Goal: Information Seeking & Learning: Learn about a topic

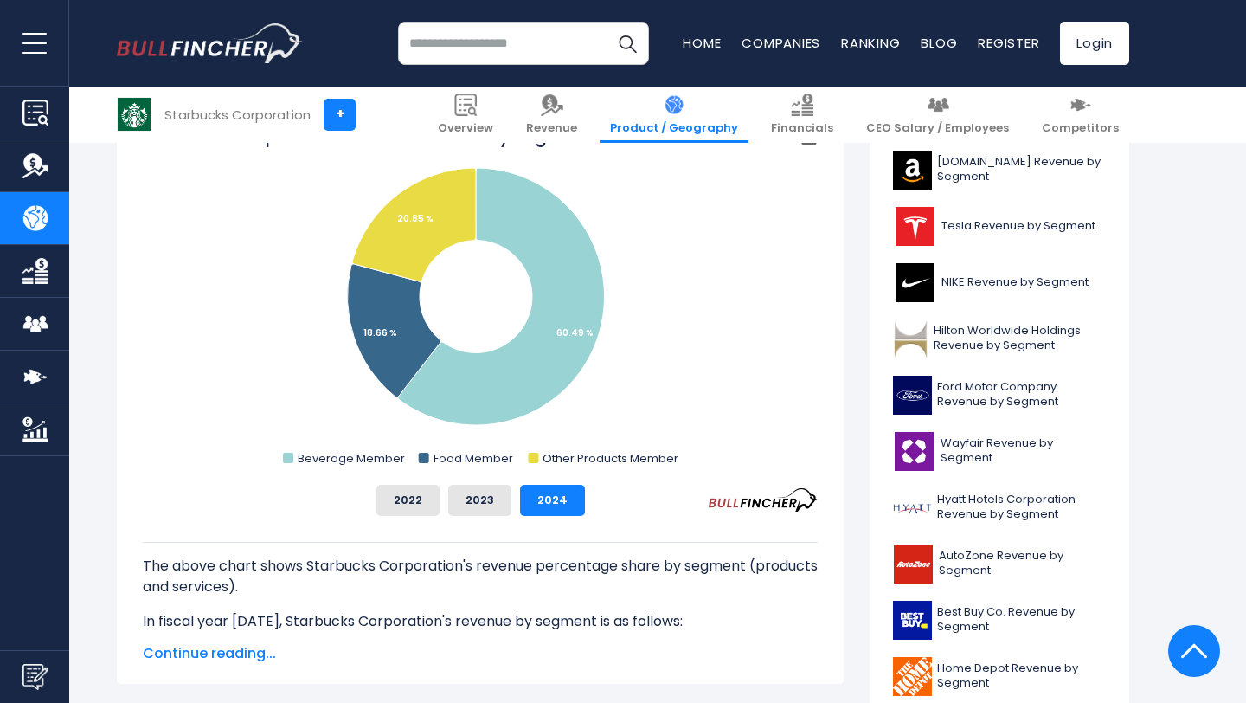
scroll to position [490, 0]
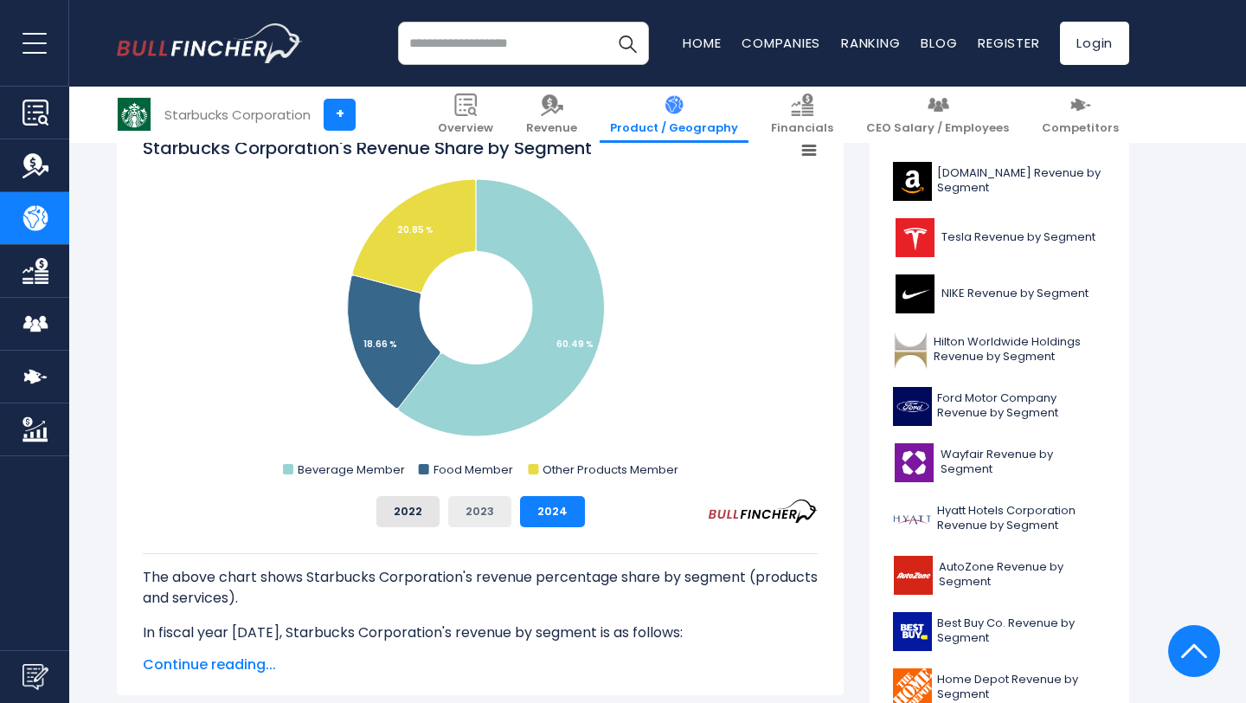
click at [494, 511] on button "2023" at bounding box center [479, 511] width 63 height 31
click at [420, 511] on button "2022" at bounding box center [407, 511] width 63 height 31
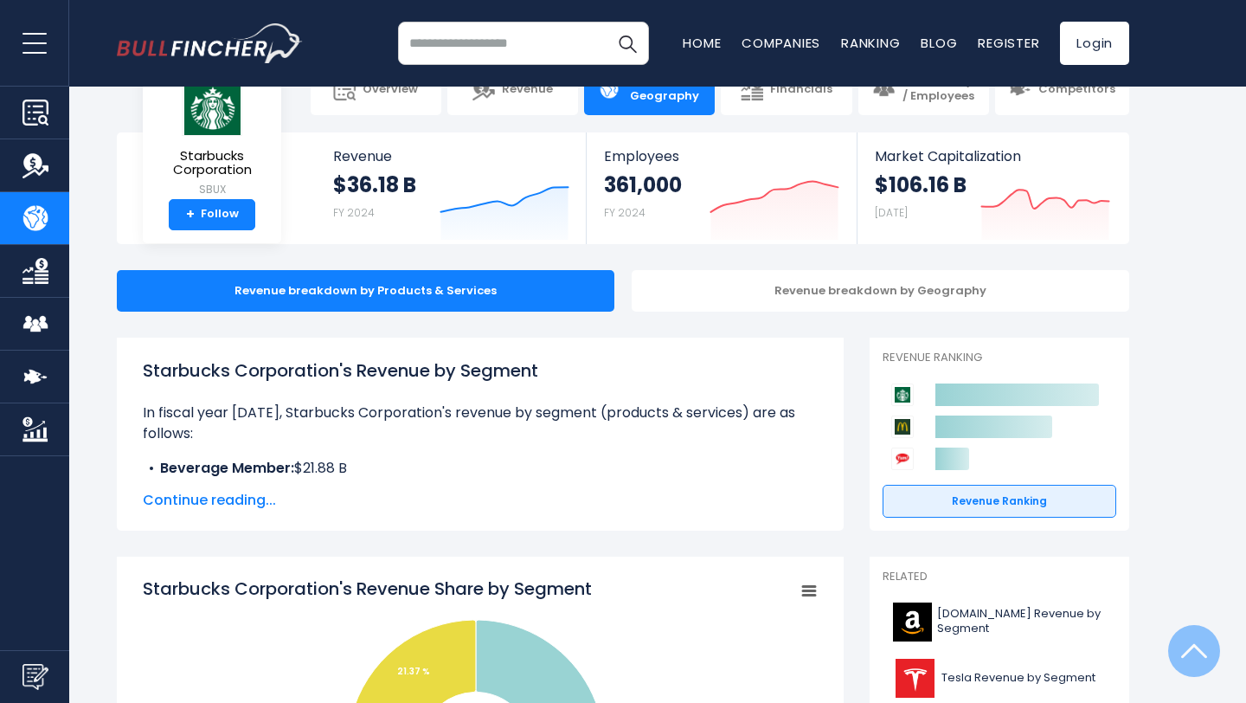
scroll to position [0, 0]
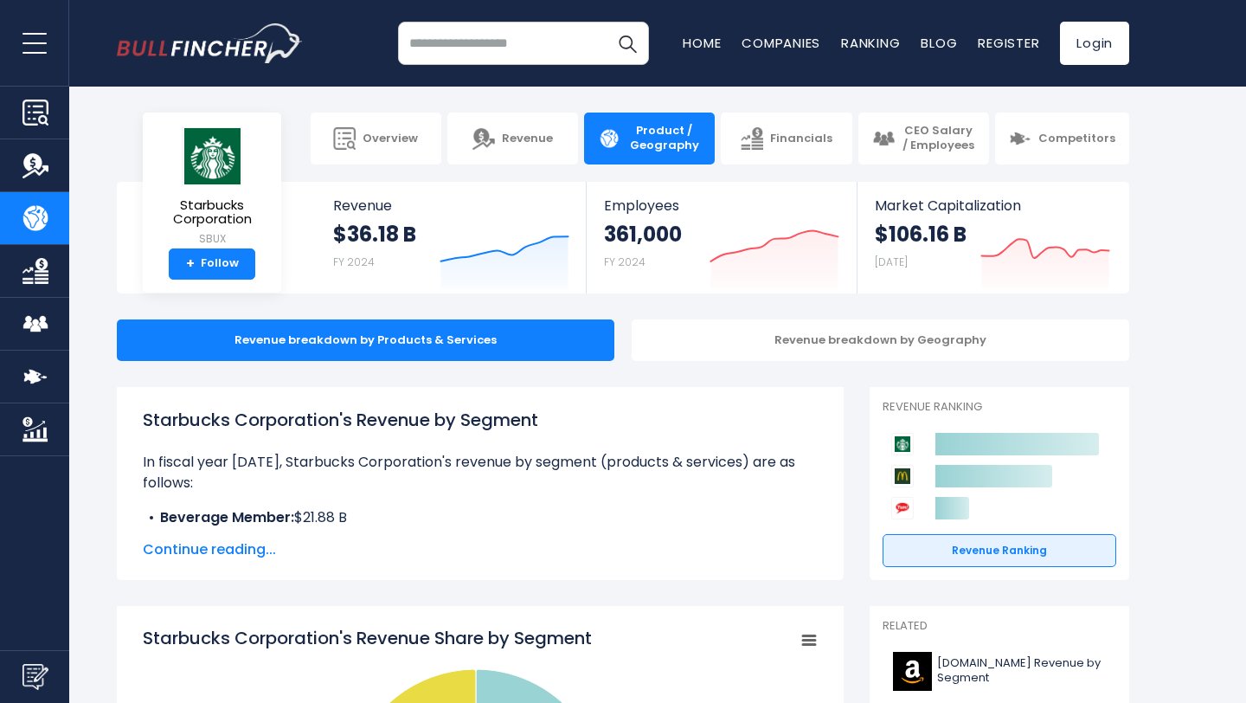
click at [499, 29] on input "search" at bounding box center [523, 43] width 251 height 43
type input "******"
click at [606, 22] on button "Search" at bounding box center [627, 43] width 43 height 43
click at [677, 148] on span "Product / Geography" at bounding box center [664, 138] width 74 height 29
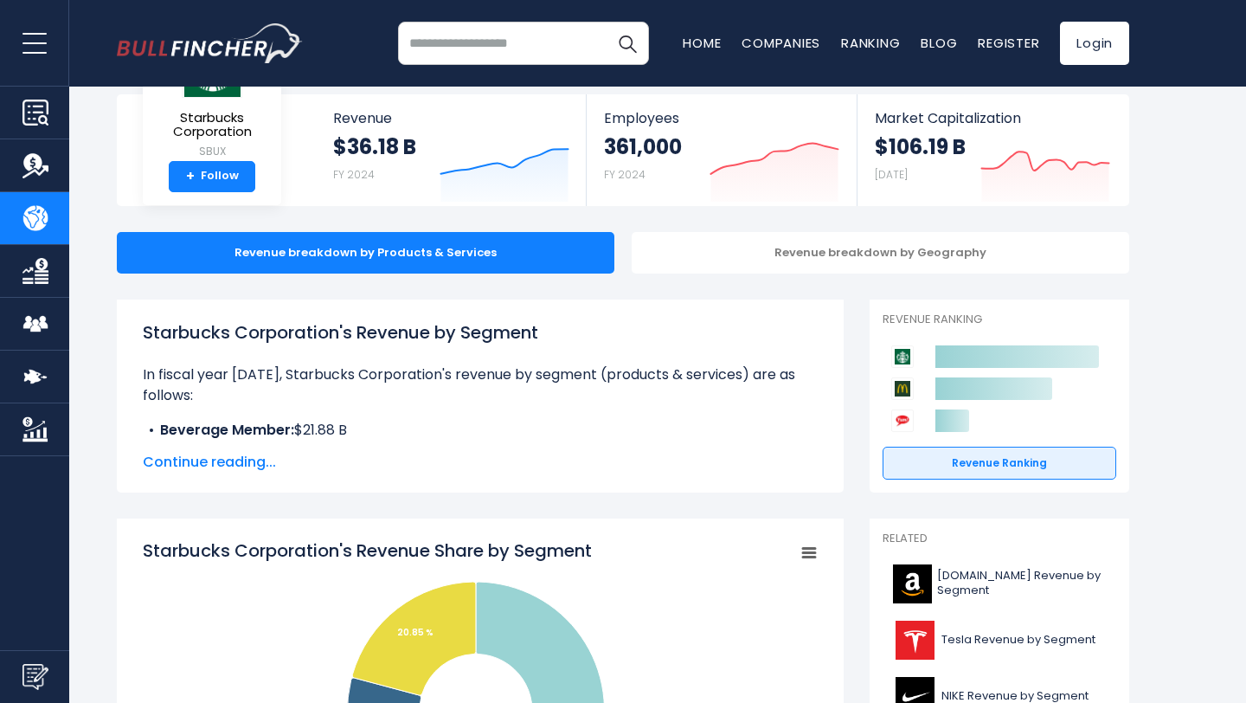
scroll to position [91, 0]
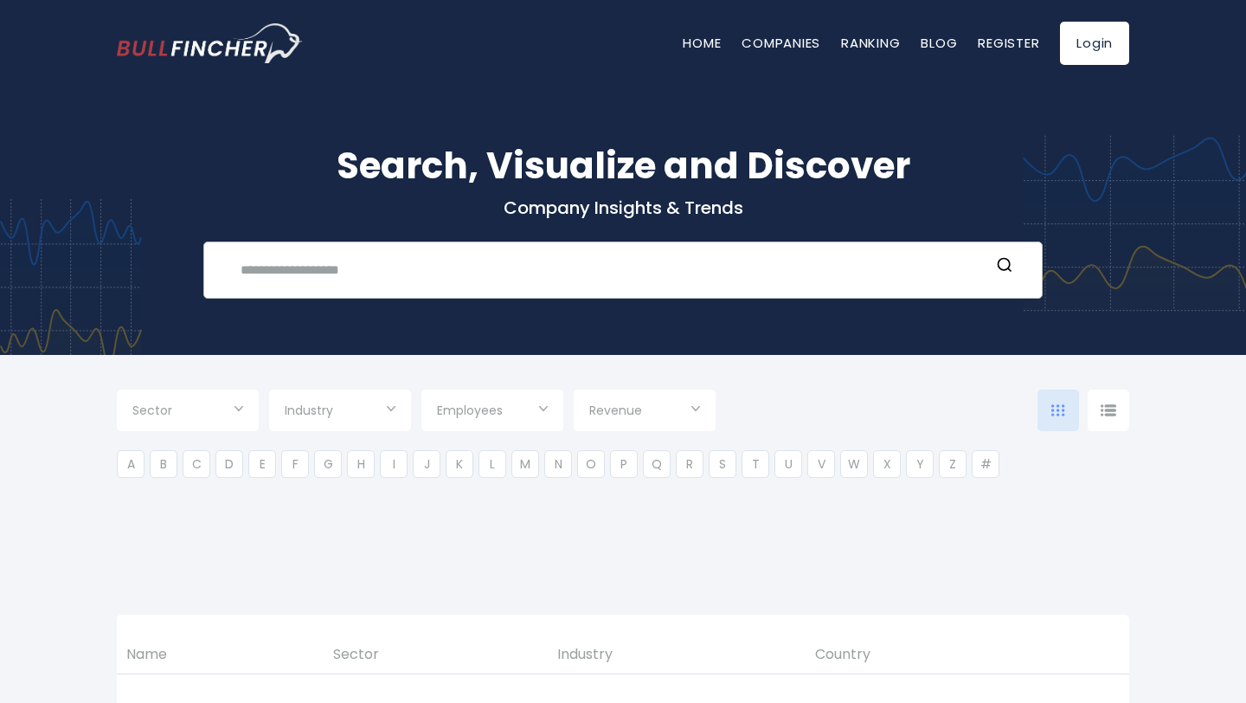
type input "***"
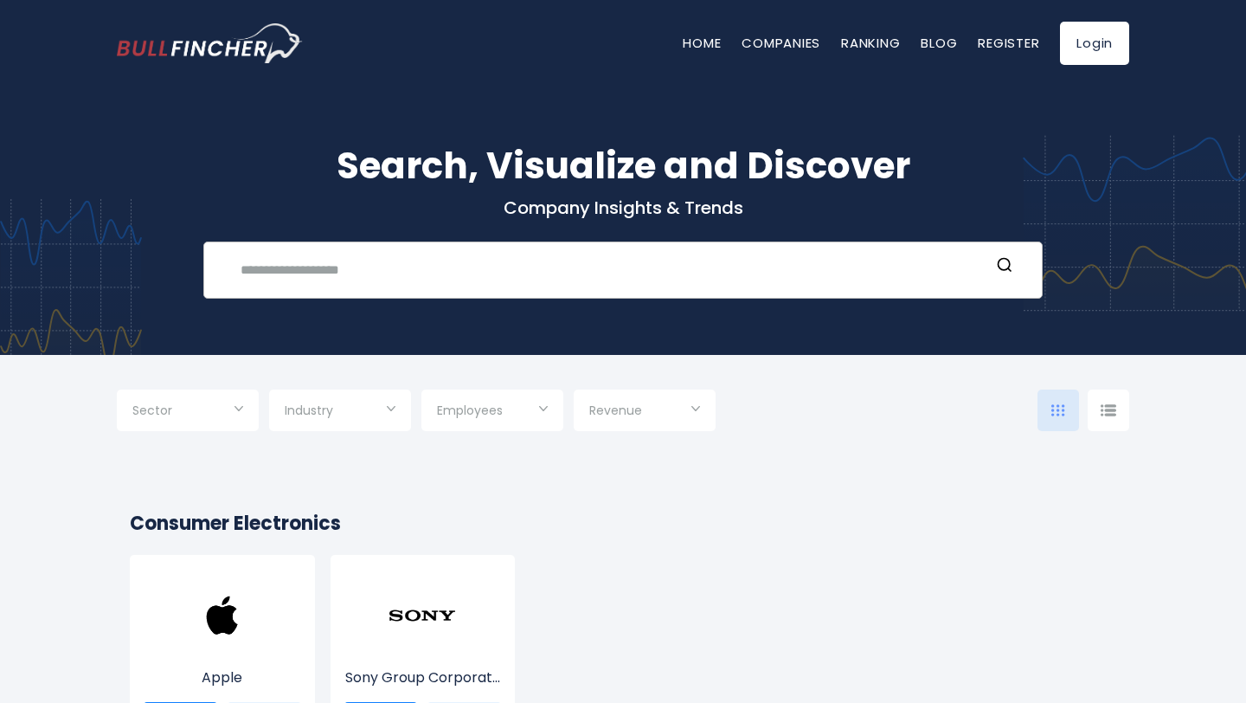
click at [502, 269] on input "text" at bounding box center [610, 270] width 760 height 32
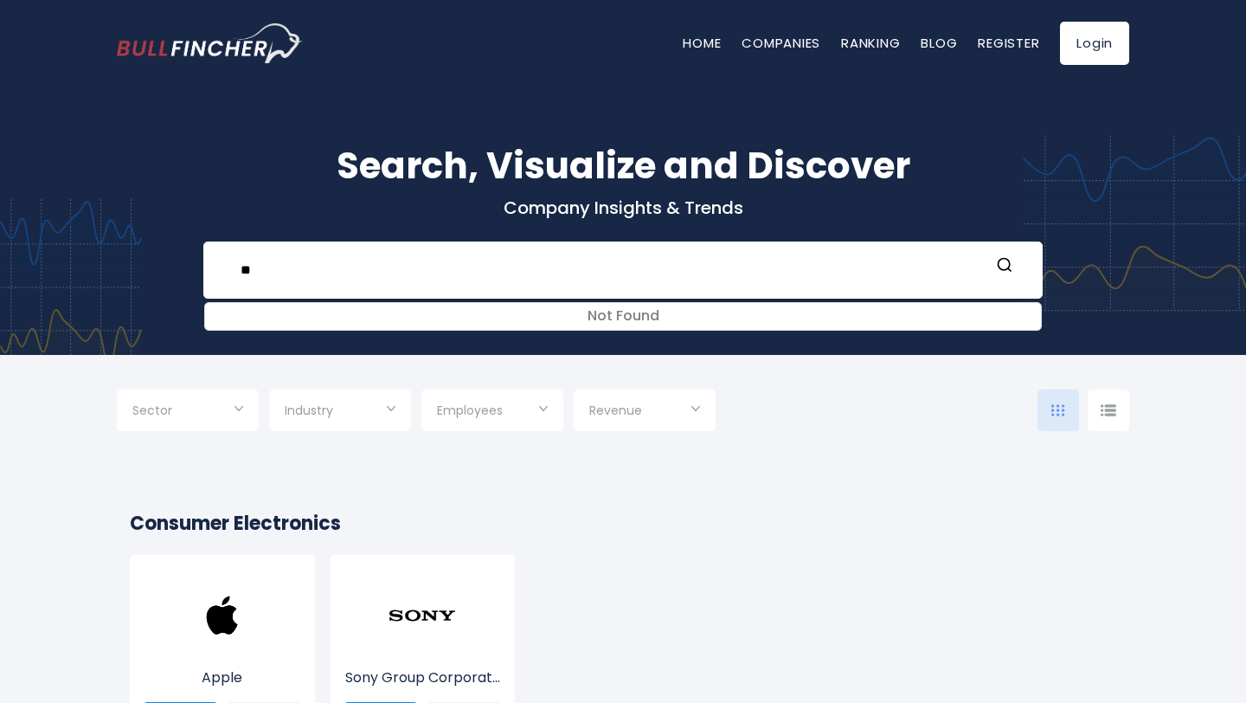
type input "*"
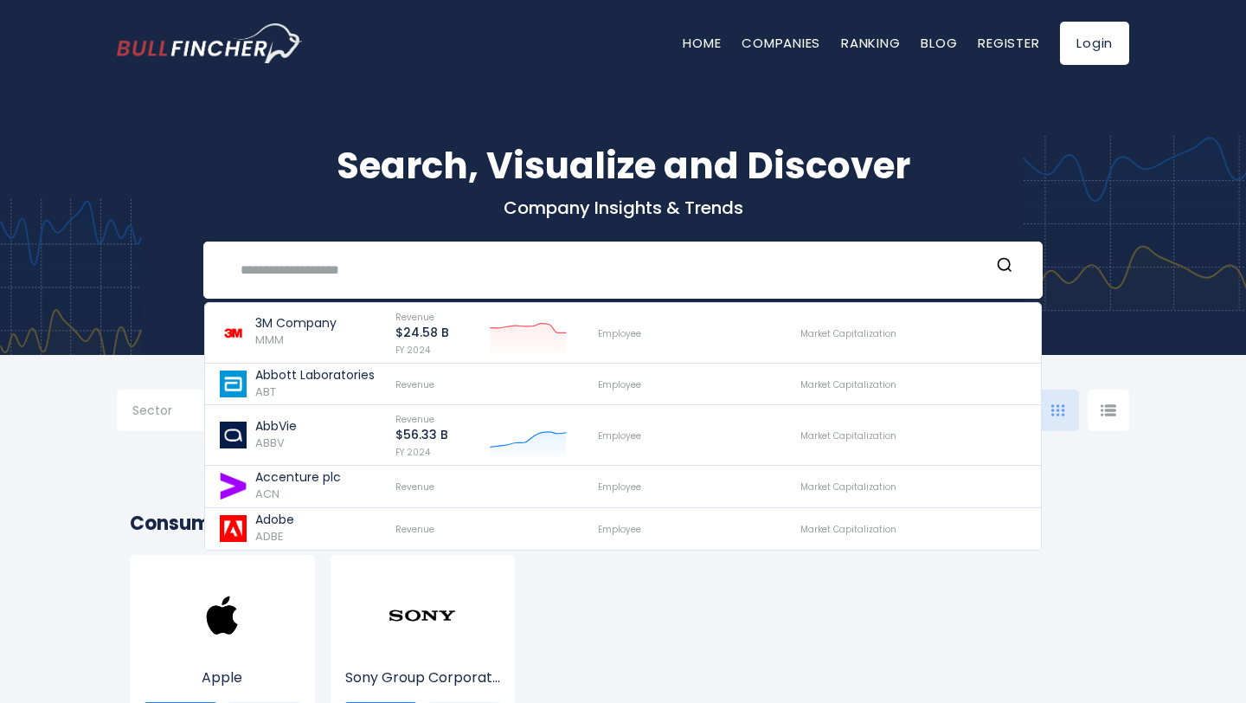
click at [165, 417] on span "Sector" at bounding box center [152, 410] width 40 height 16
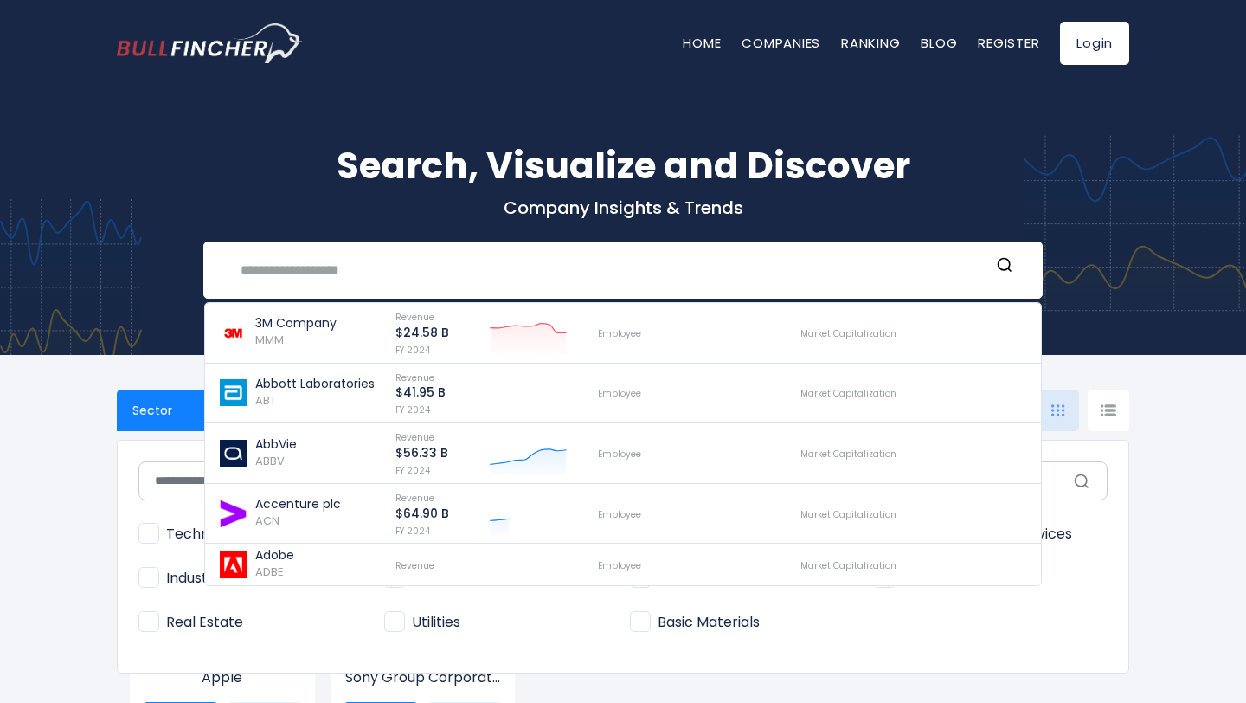
click at [87, 466] on div at bounding box center [623, 351] width 1246 height 703
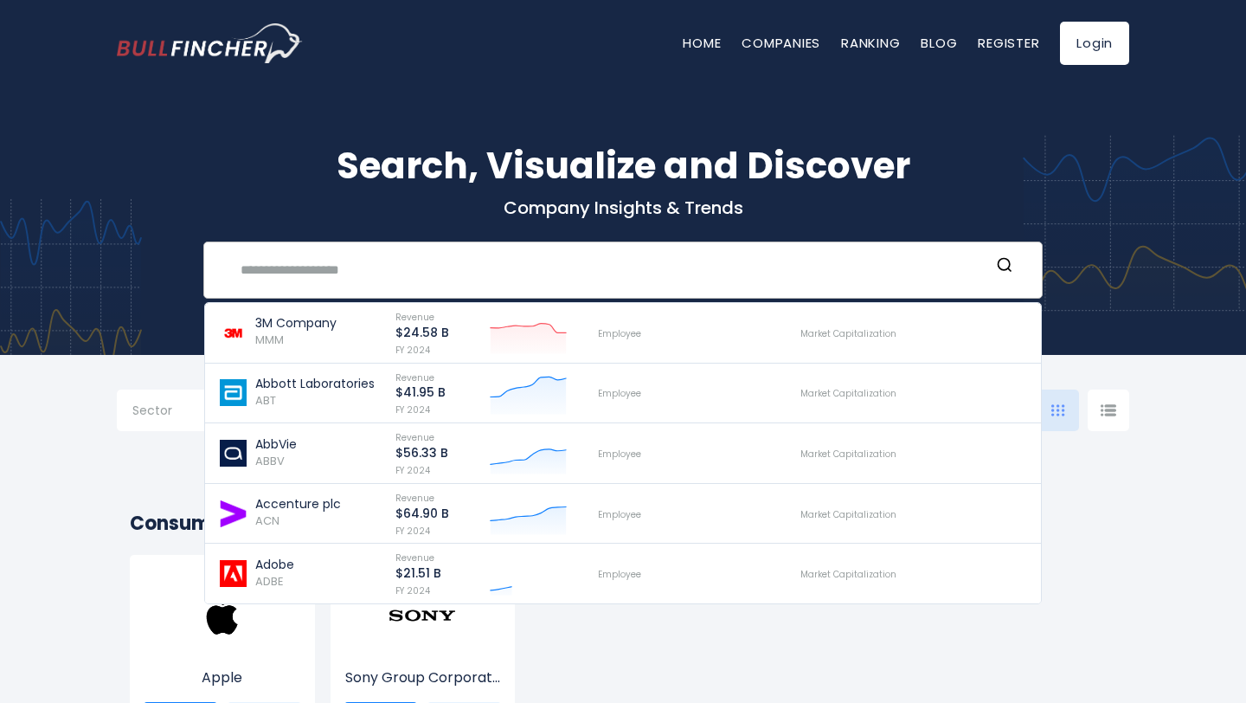
click at [1032, 277] on div "3M Company MMM Revenue $24.58 B FY 2024 Employee ABT ABBV" at bounding box center [622, 269] width 839 height 57
click at [1012, 269] on icon "Search" at bounding box center [1004, 264] width 17 height 17
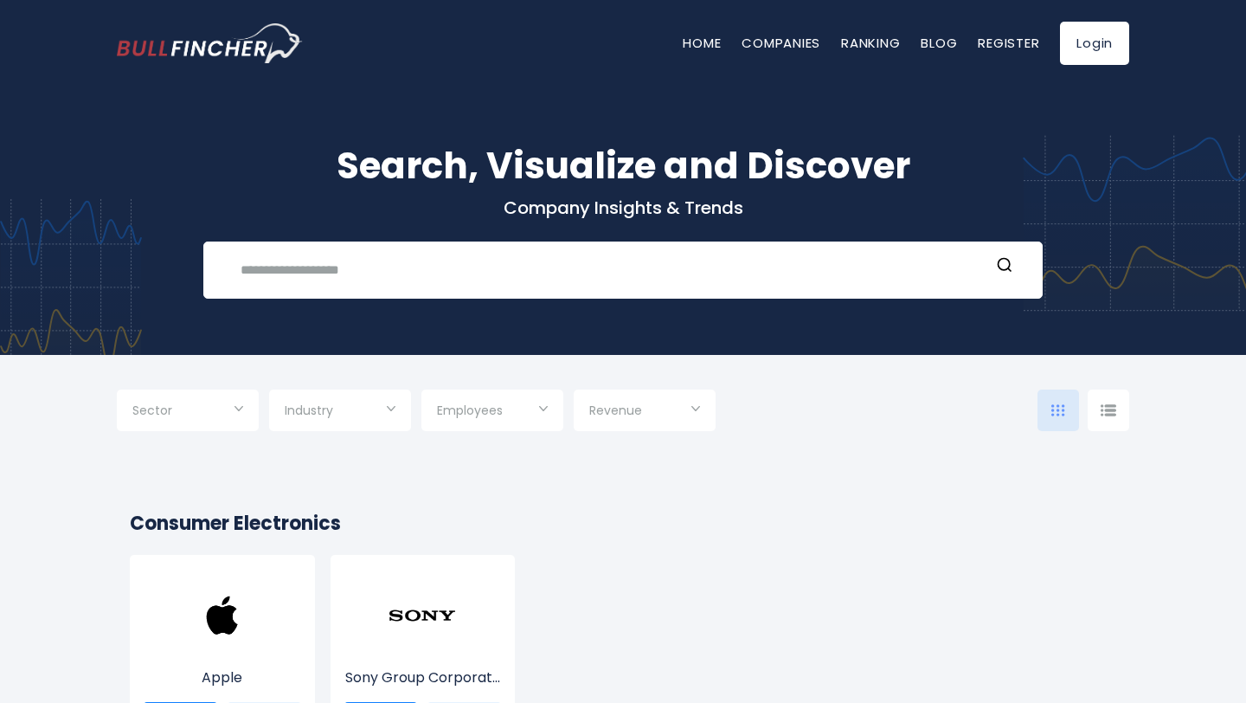
click at [196, 421] on input "Selection" at bounding box center [187, 411] width 111 height 31
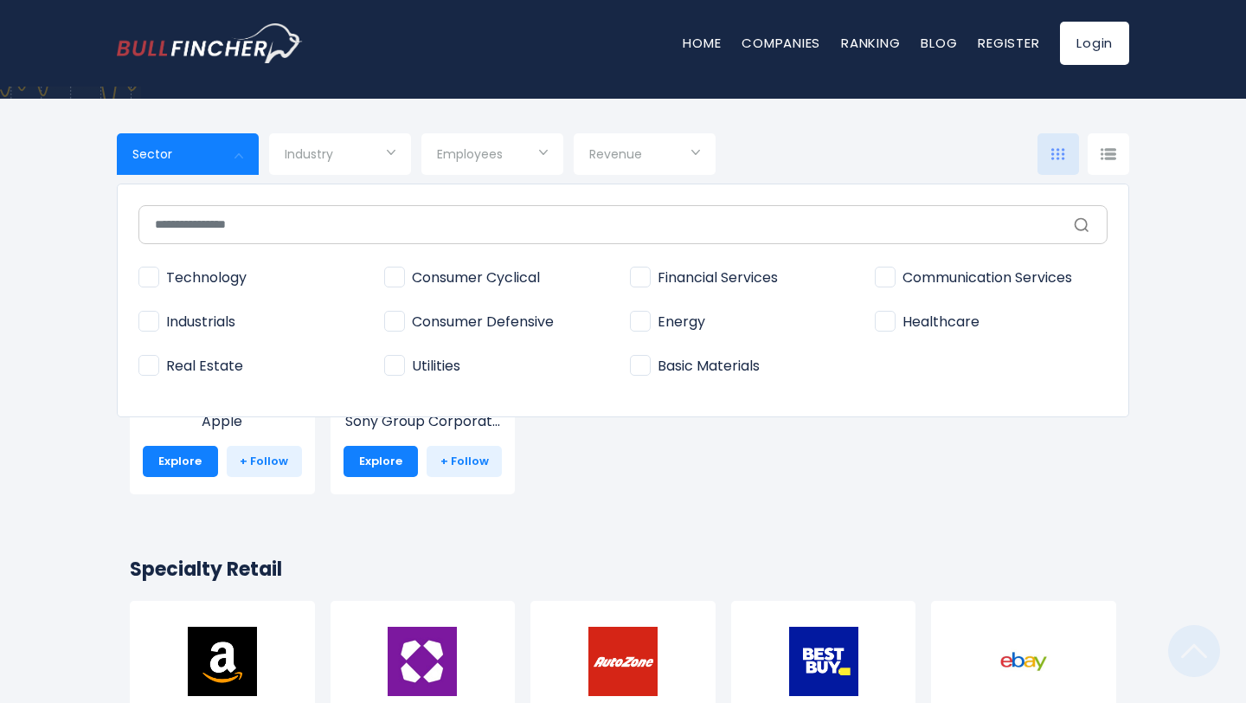
scroll to position [282, 0]
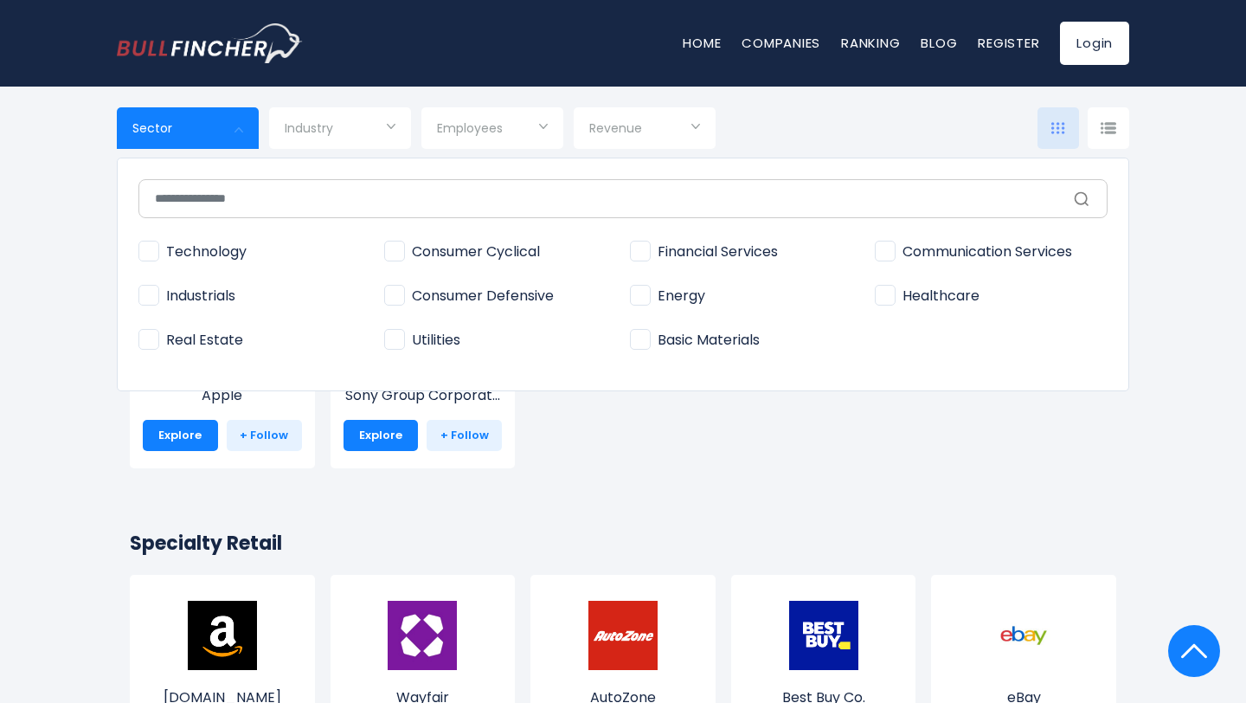
click at [364, 134] on div at bounding box center [623, 351] width 1246 height 703
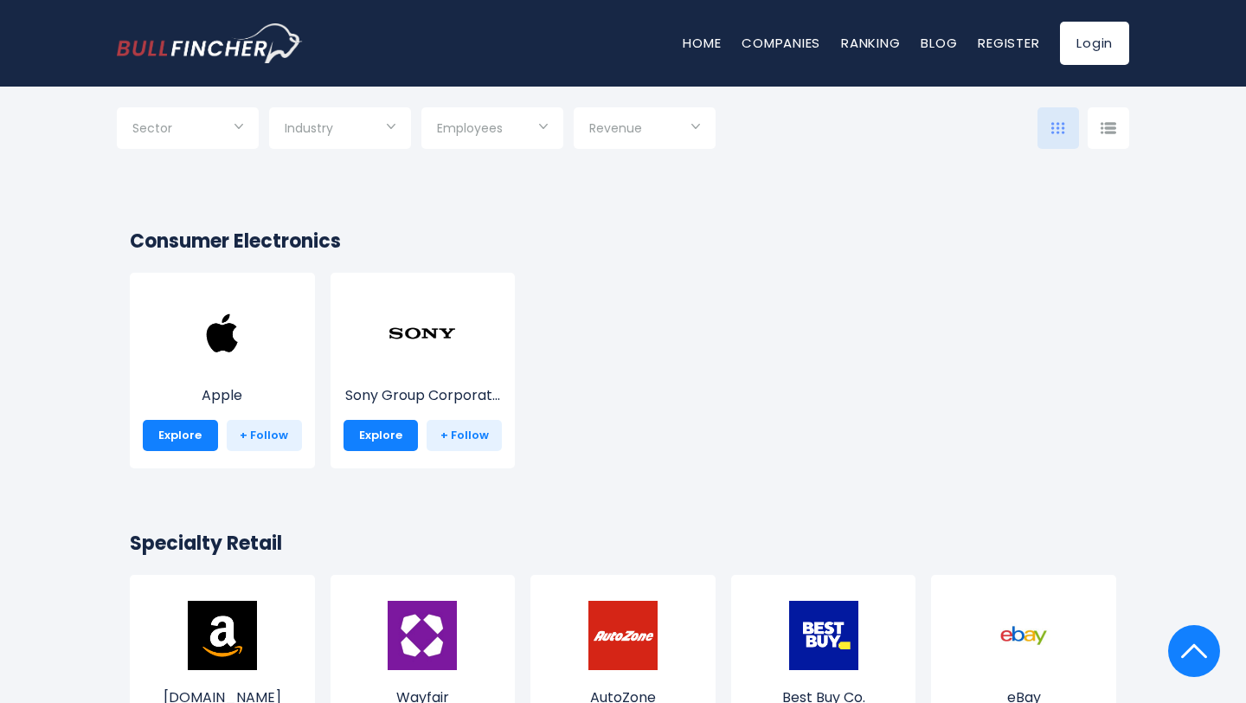
click at [362, 119] on input "Selection" at bounding box center [340, 129] width 111 height 31
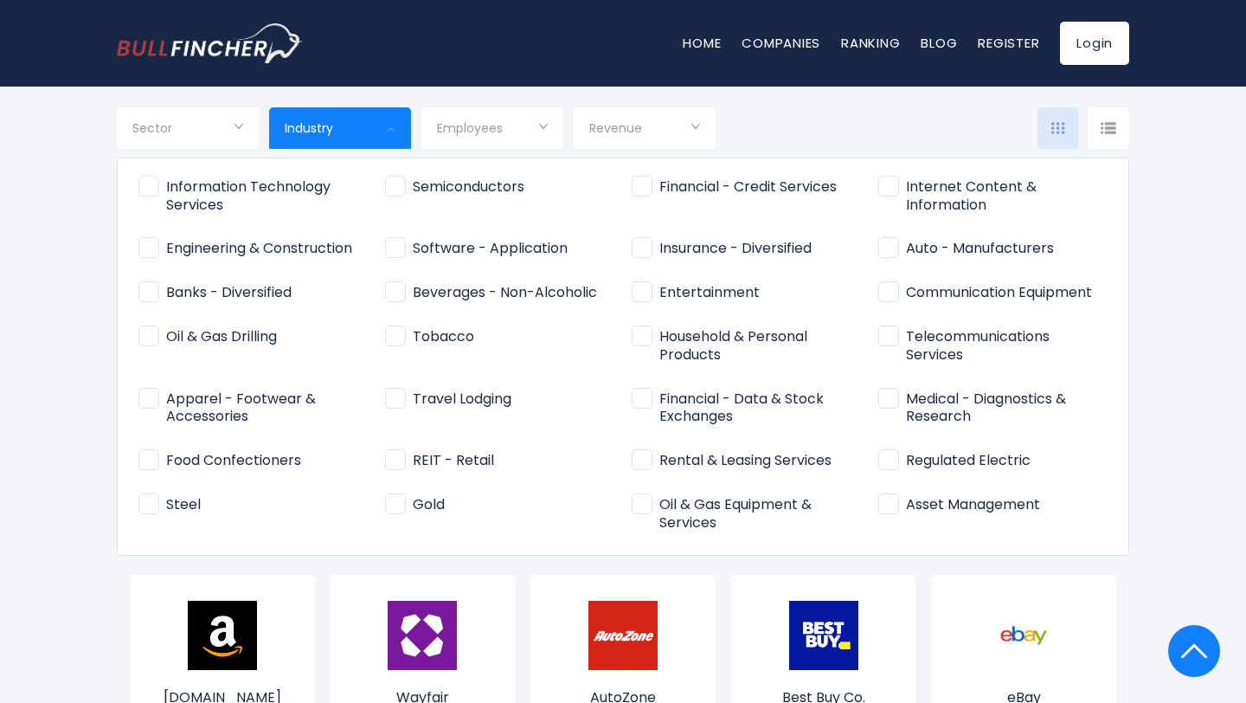
scroll to position [112, 0]
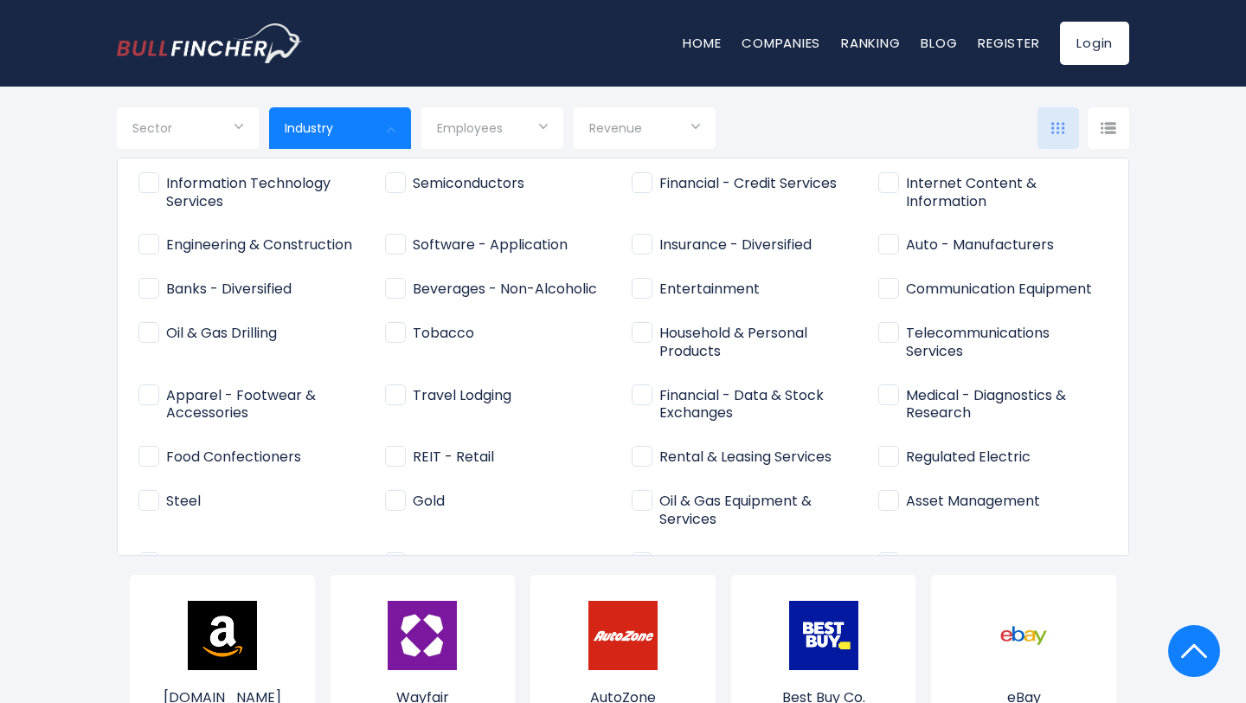
click at [283, 461] on span "Food Confectioners" at bounding box center [219, 457] width 163 height 18
type input "**********"
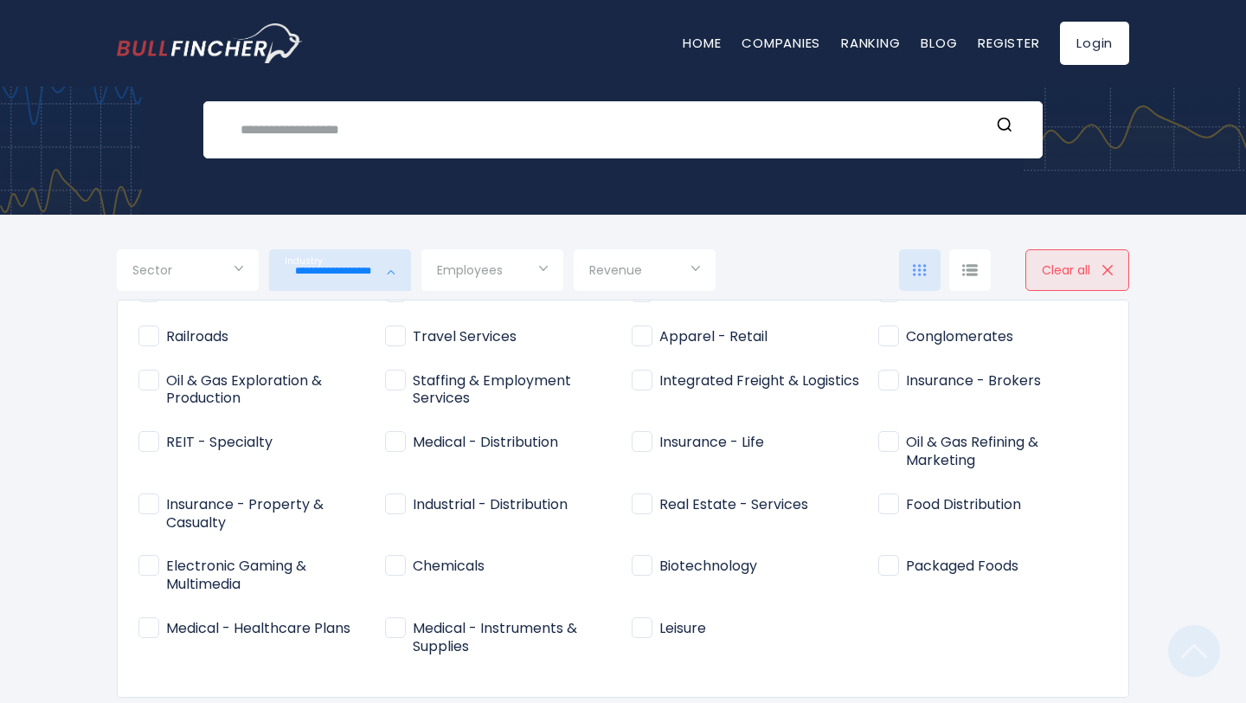
scroll to position [0, 0]
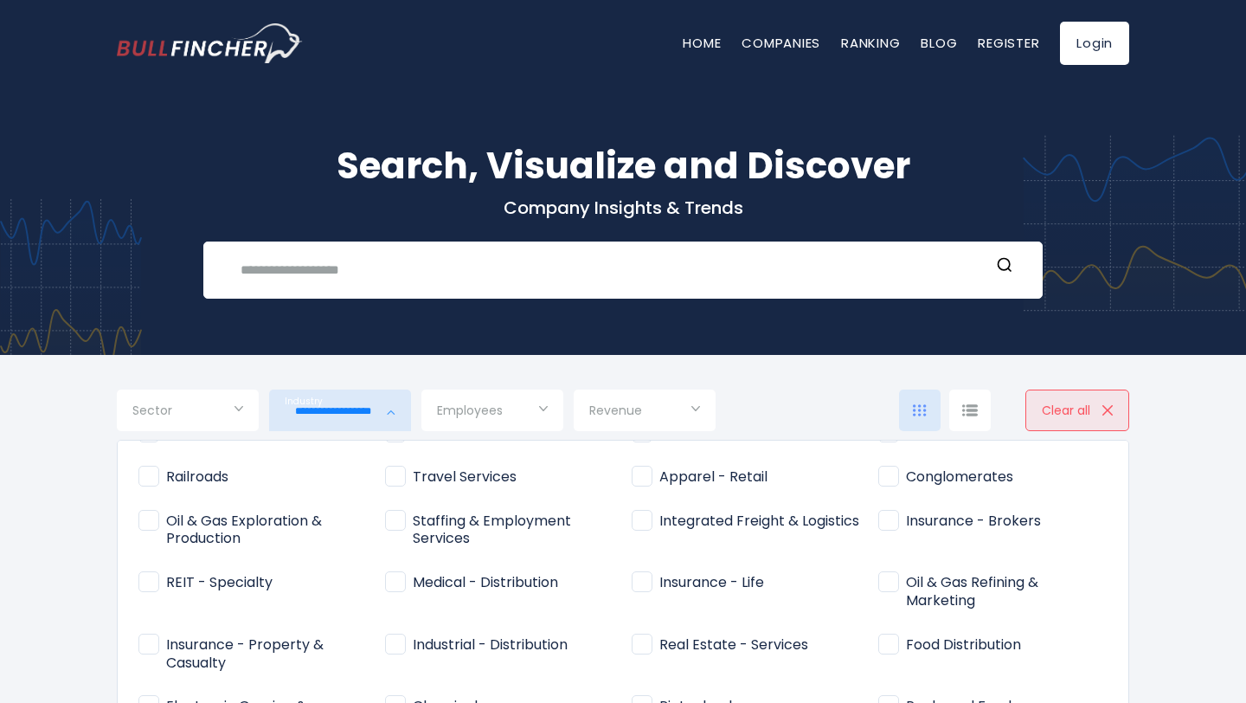
click at [1108, 409] on div at bounding box center [623, 351] width 1246 height 703
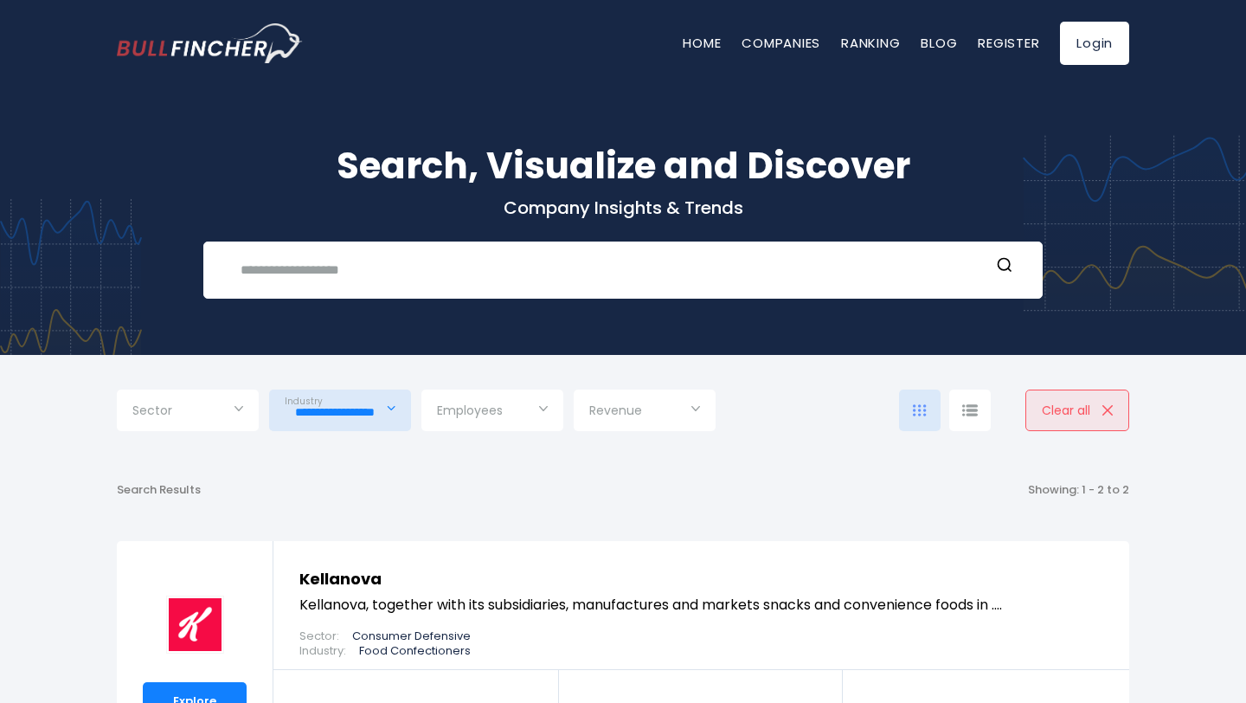
click at [917, 408] on img at bounding box center [920, 410] width 14 height 12
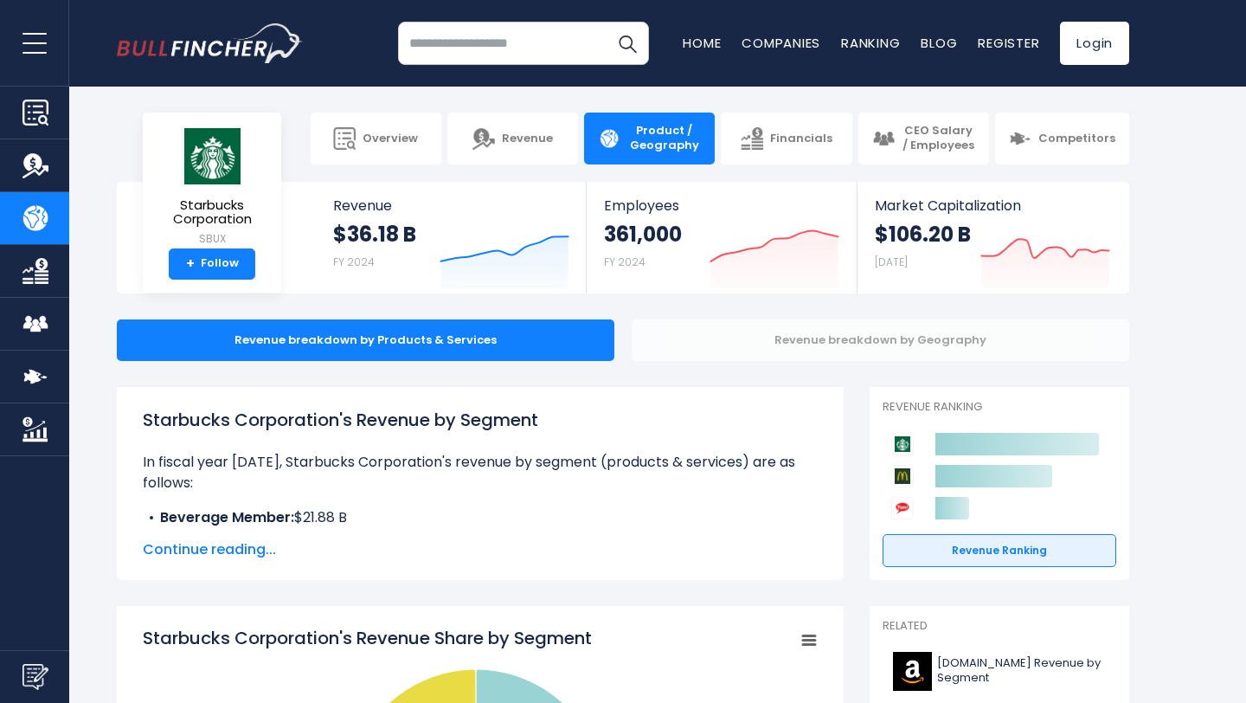
click at [676, 341] on div "Revenue breakdown by Geography" at bounding box center [881, 340] width 498 height 42
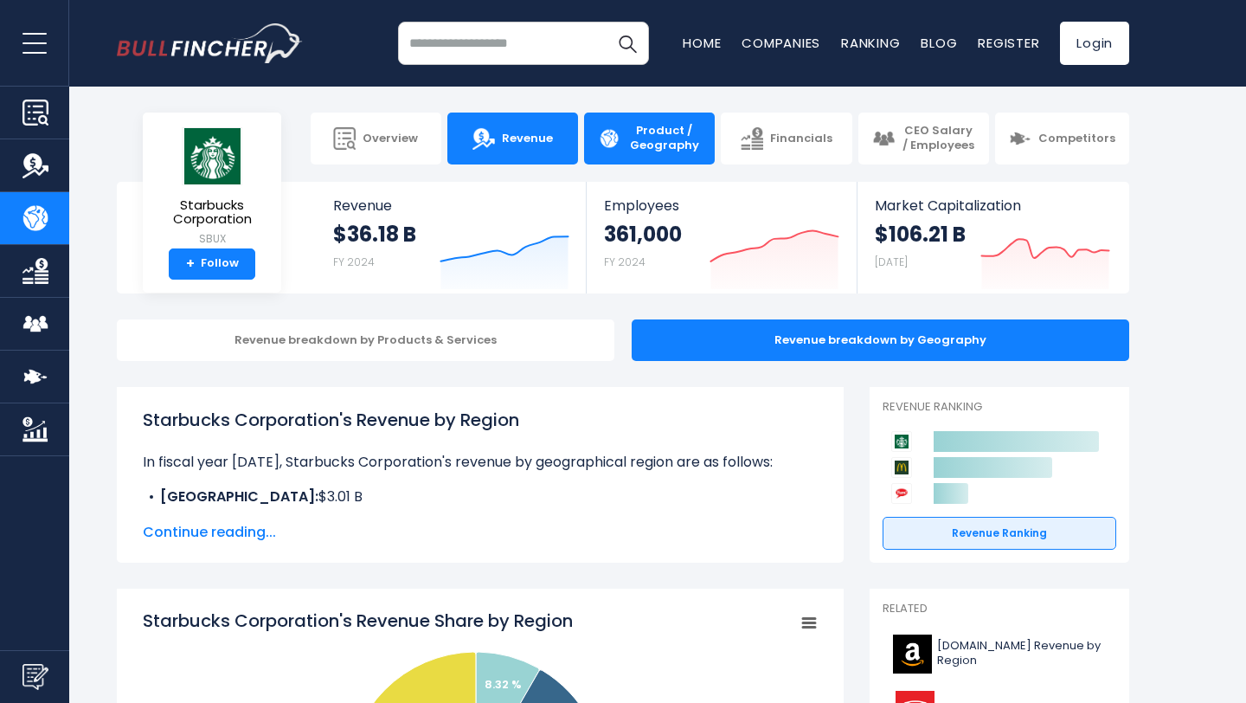
click at [526, 154] on link "Revenue" at bounding box center [512, 138] width 131 height 52
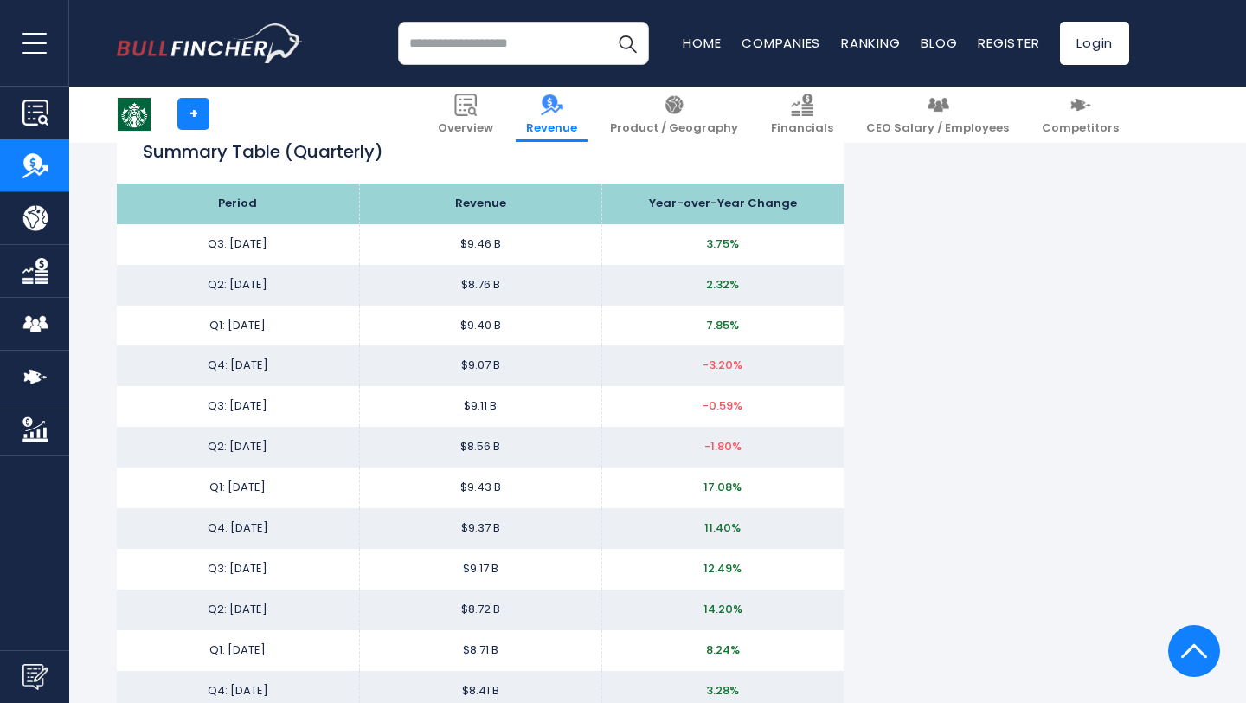
scroll to position [2286, 0]
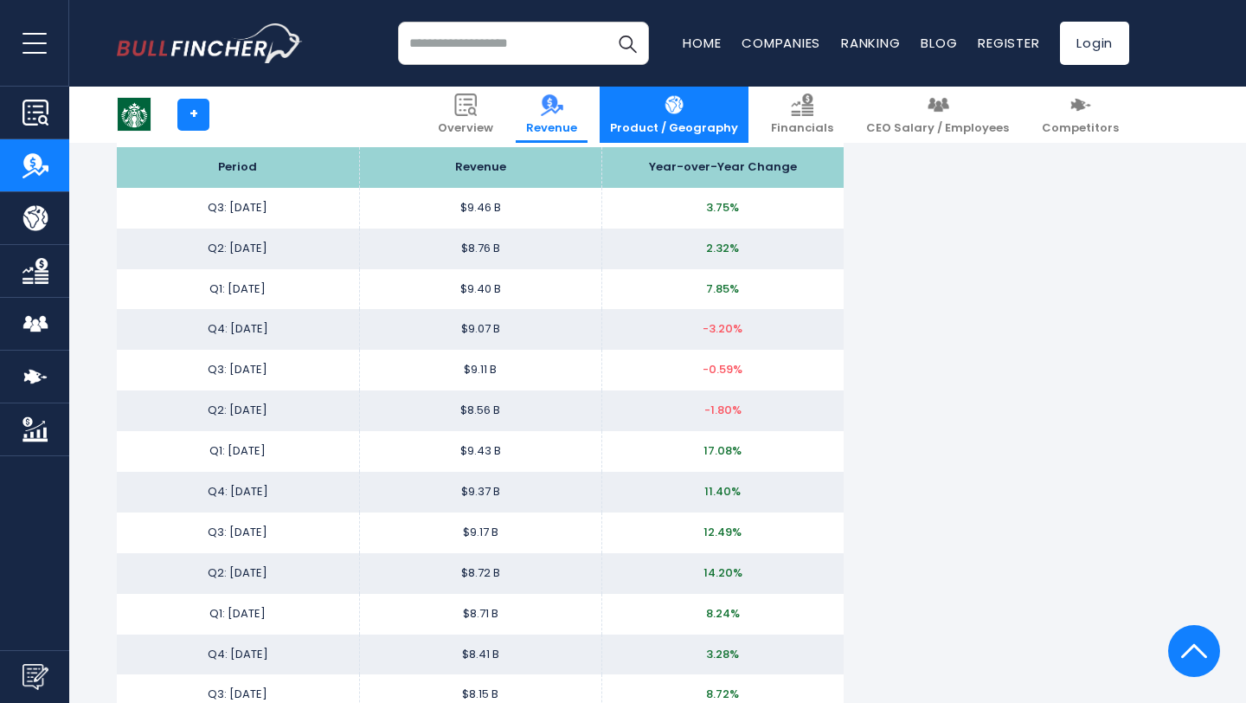
click at [685, 112] on img at bounding box center [674, 104] width 22 height 22
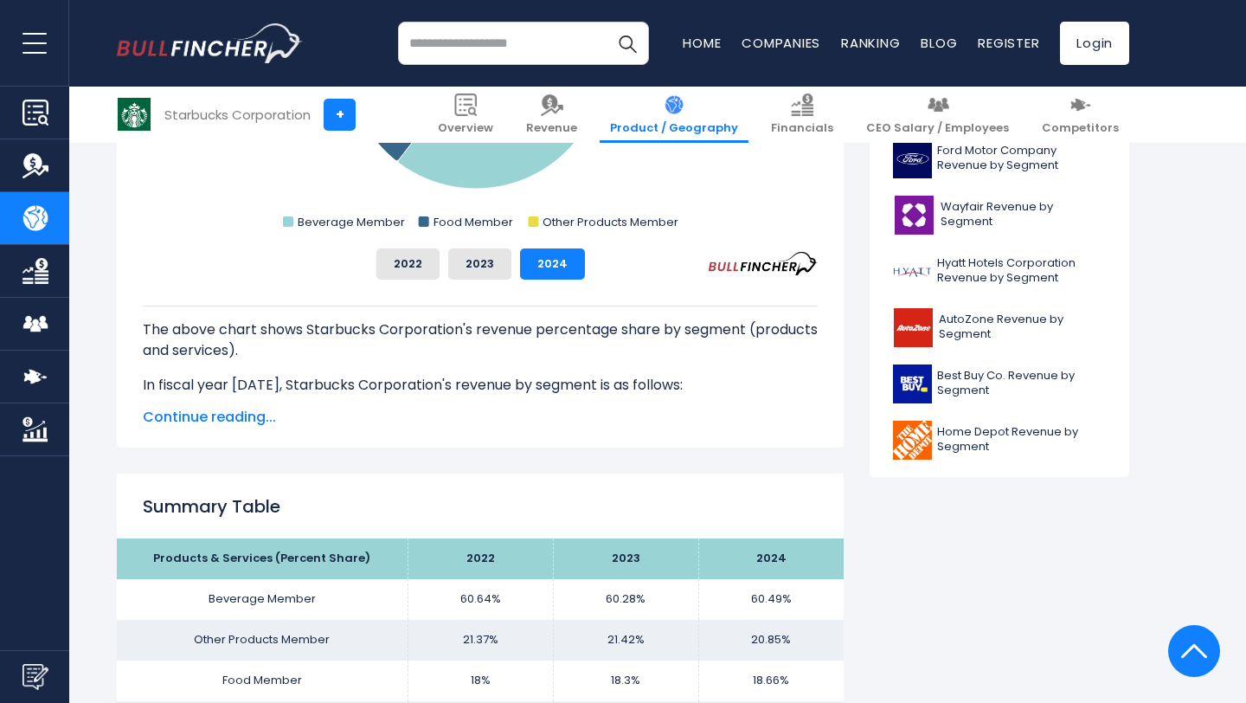
scroll to position [746, 0]
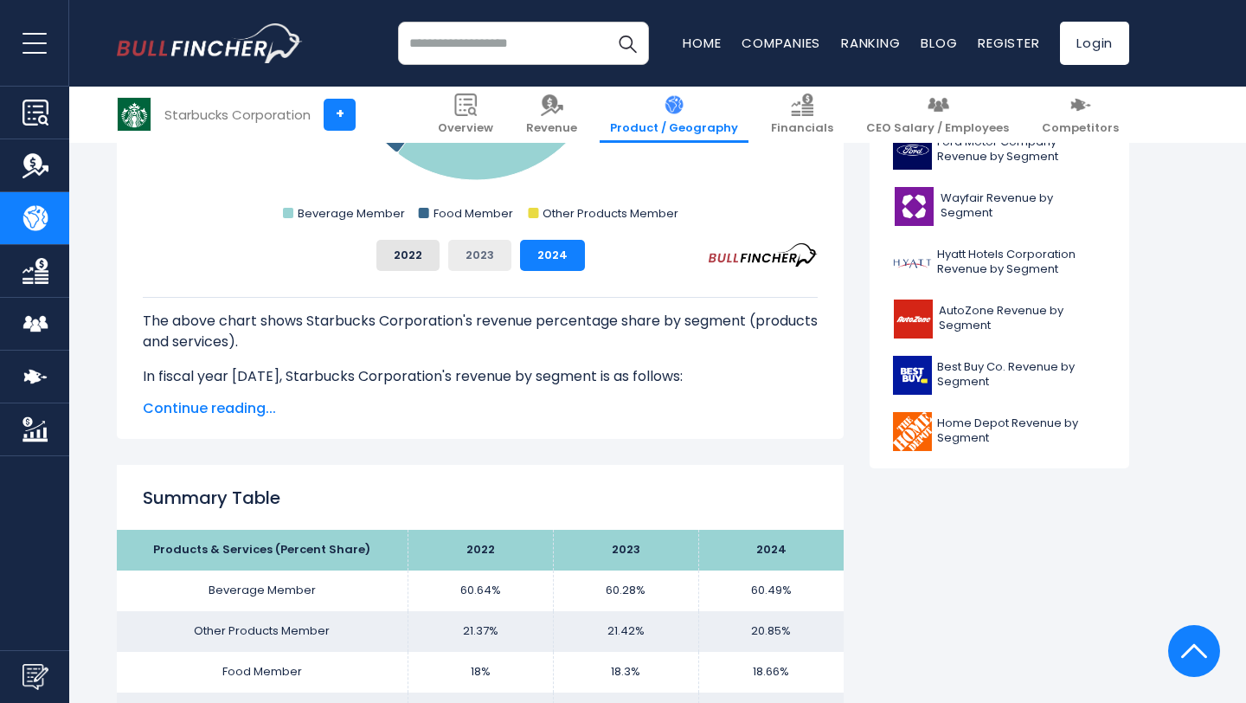
click at [490, 260] on button "2023" at bounding box center [479, 255] width 63 height 31
click at [530, 263] on button "2024" at bounding box center [552, 255] width 65 height 31
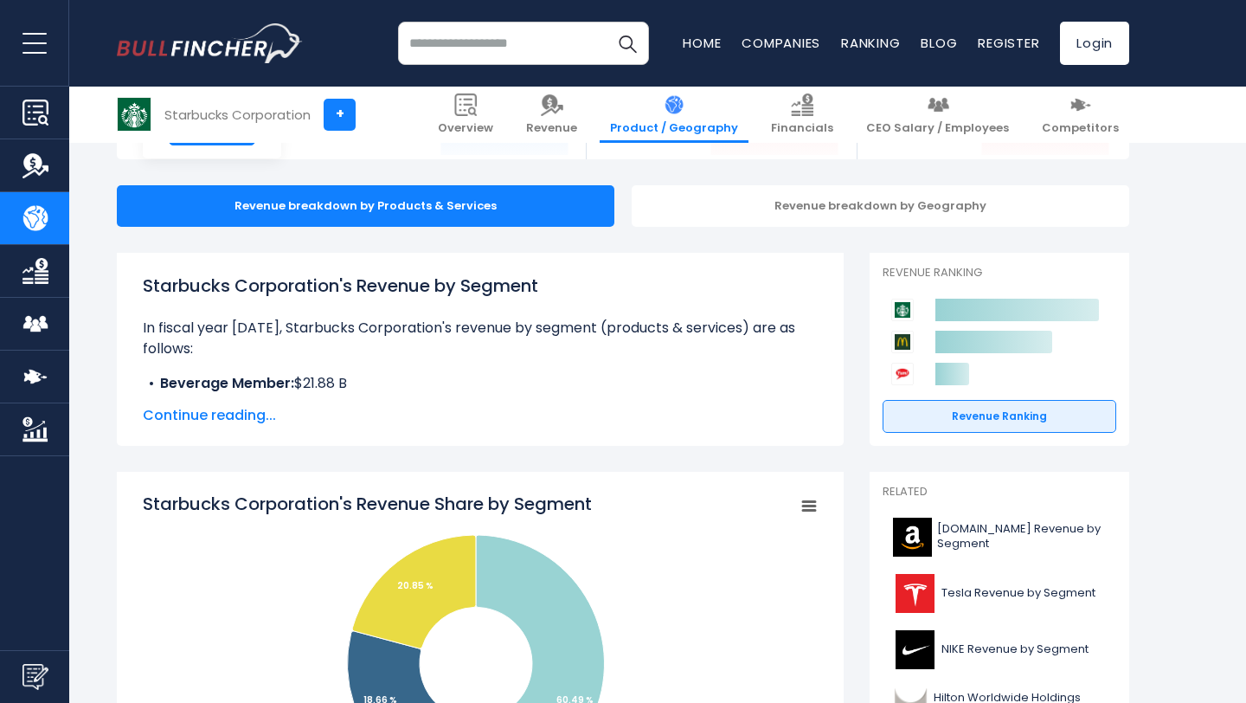
scroll to position [310, 0]
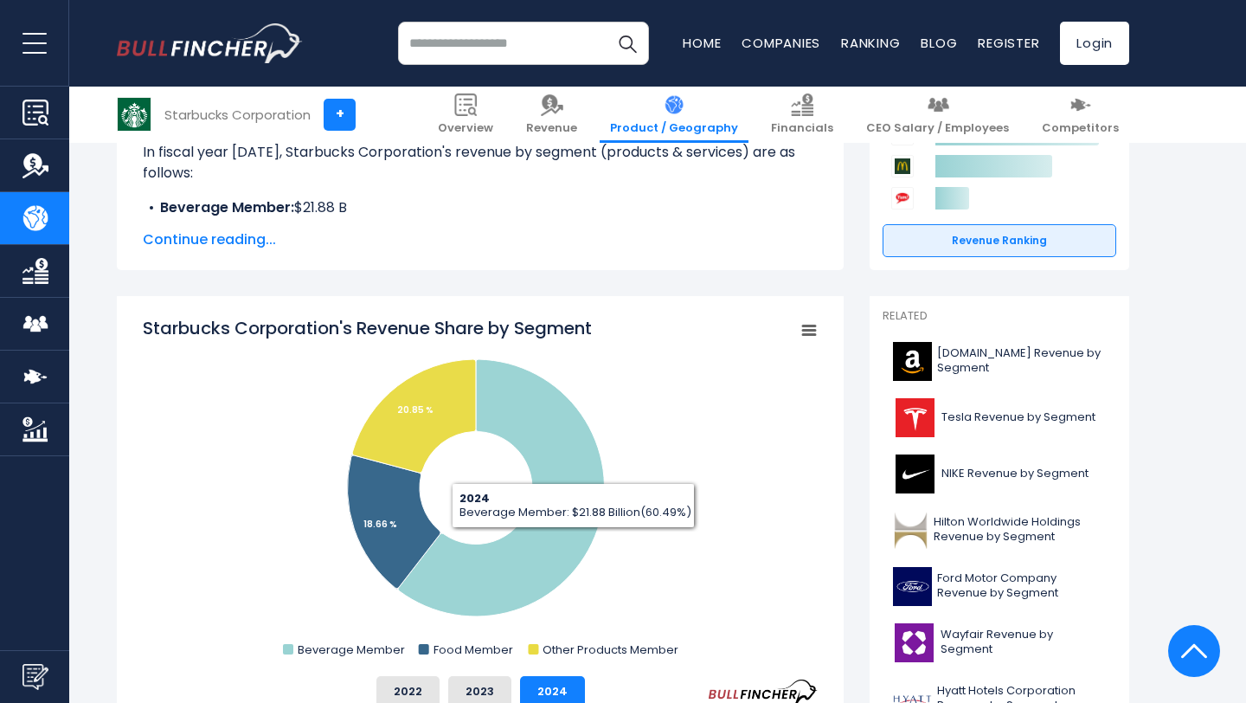
click at [474, 674] on div "Starbucks Corporation's Revenue Share by Segment Created with Highcharts 12.1.2…" at bounding box center [480, 511] width 675 height 391
click at [438, 685] on button "2022" at bounding box center [407, 691] width 63 height 31
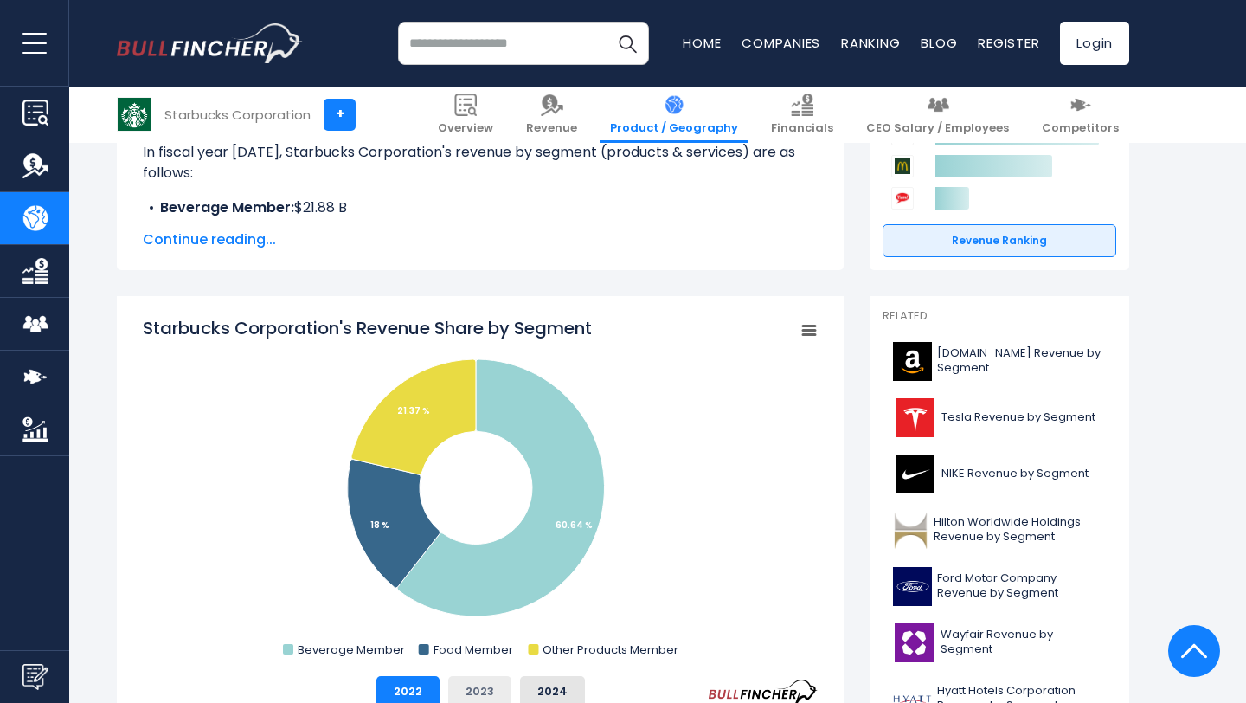
click at [474, 691] on button "2023" at bounding box center [479, 691] width 63 height 31
click at [536, 699] on button "2024" at bounding box center [552, 691] width 65 height 31
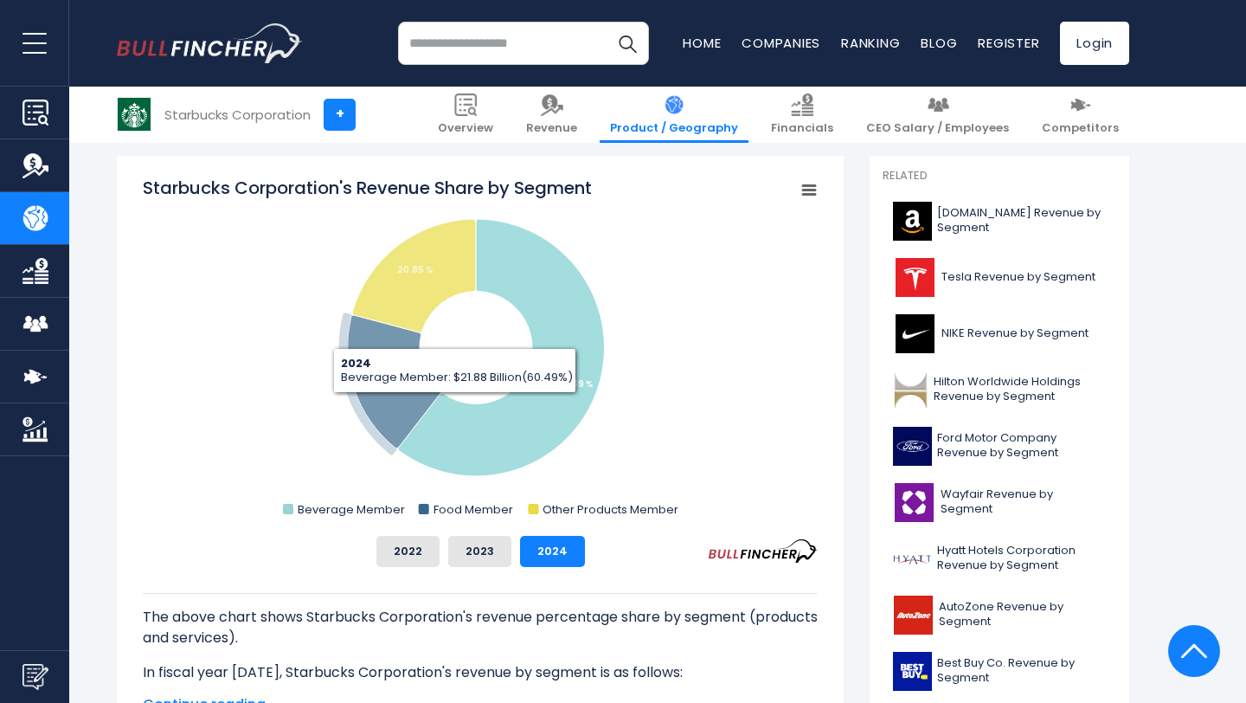
scroll to position [454, 0]
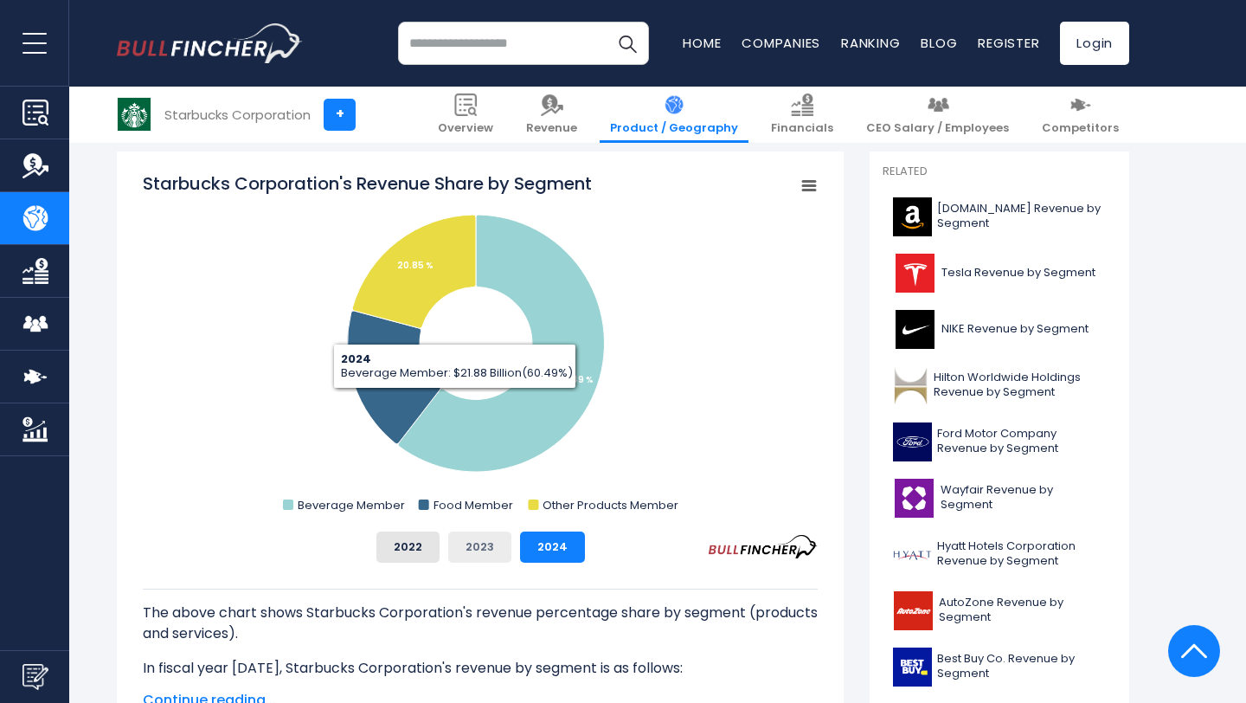
click at [482, 543] on button "2023" at bounding box center [479, 546] width 63 height 31
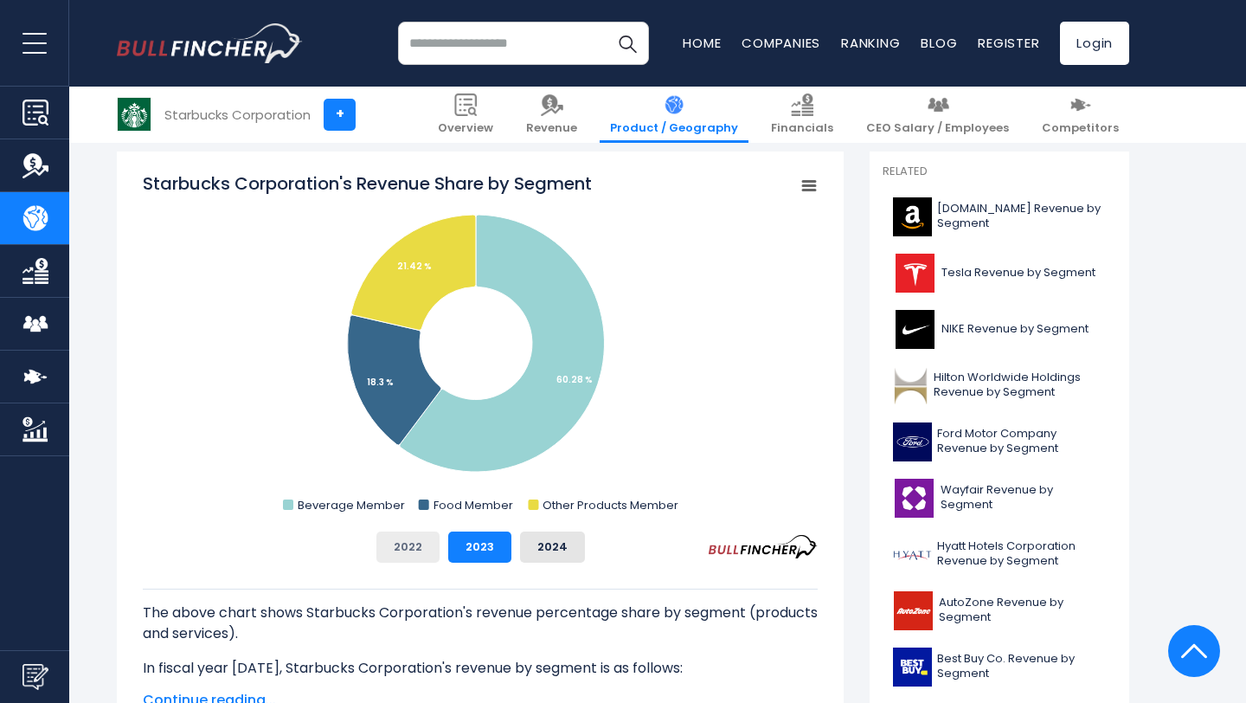
click at [408, 550] on button "2022" at bounding box center [407, 546] width 63 height 31
click at [471, 558] on button "2023" at bounding box center [479, 546] width 63 height 31
click at [551, 551] on button "2024" at bounding box center [552, 546] width 65 height 31
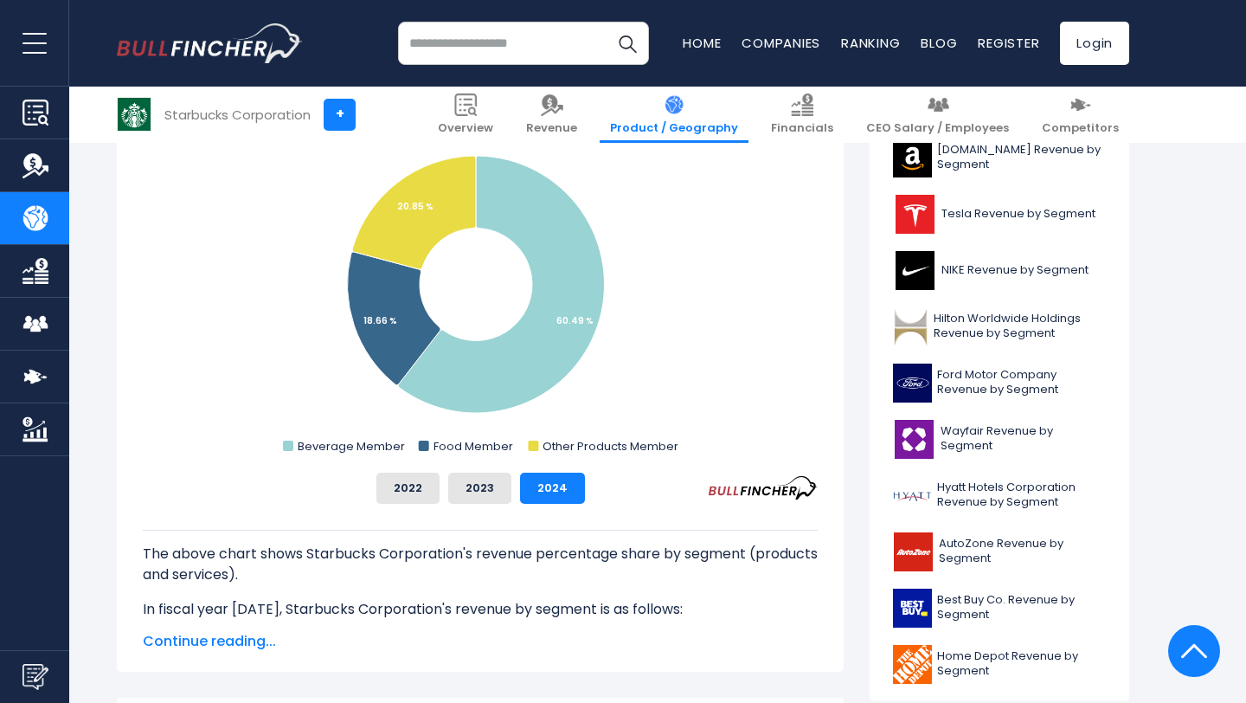
scroll to position [511, 0]
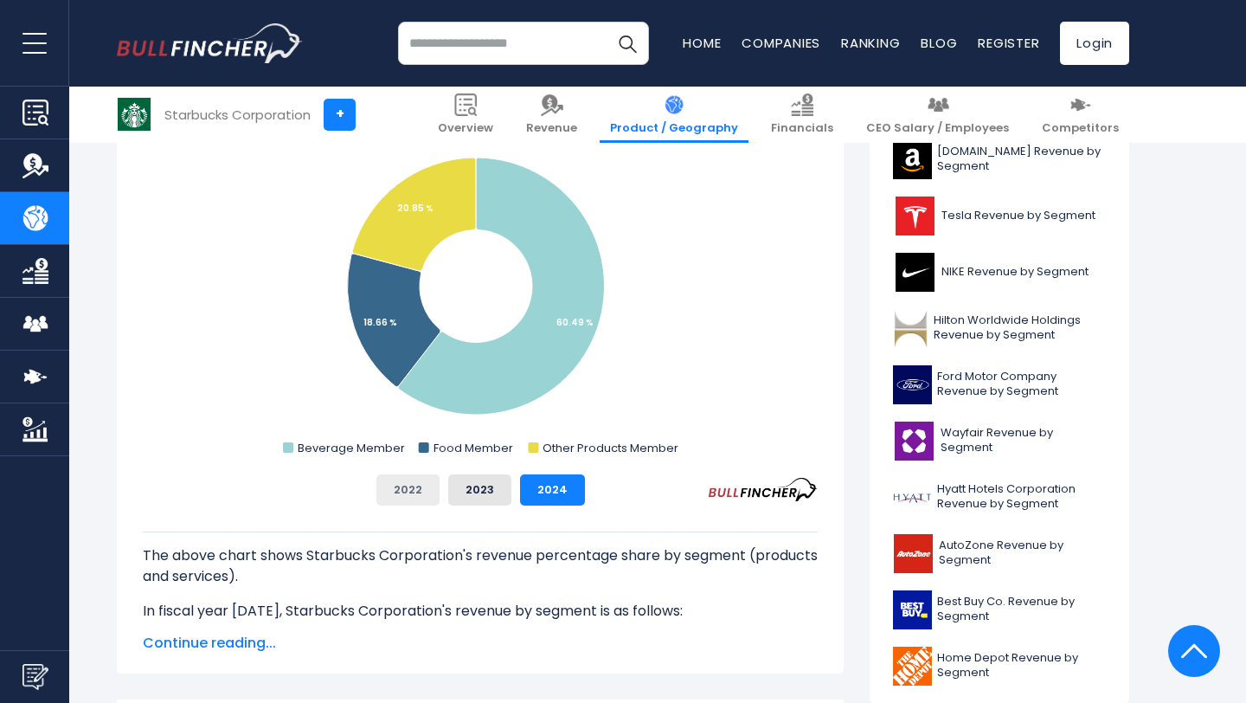
click at [435, 489] on button "2022" at bounding box center [407, 489] width 63 height 31
click at [481, 491] on button "2023" at bounding box center [479, 489] width 63 height 31
click at [512, 491] on div "2022 2023 2024" at bounding box center [480, 489] width 675 height 31
click at [526, 493] on button "2024" at bounding box center [552, 489] width 65 height 31
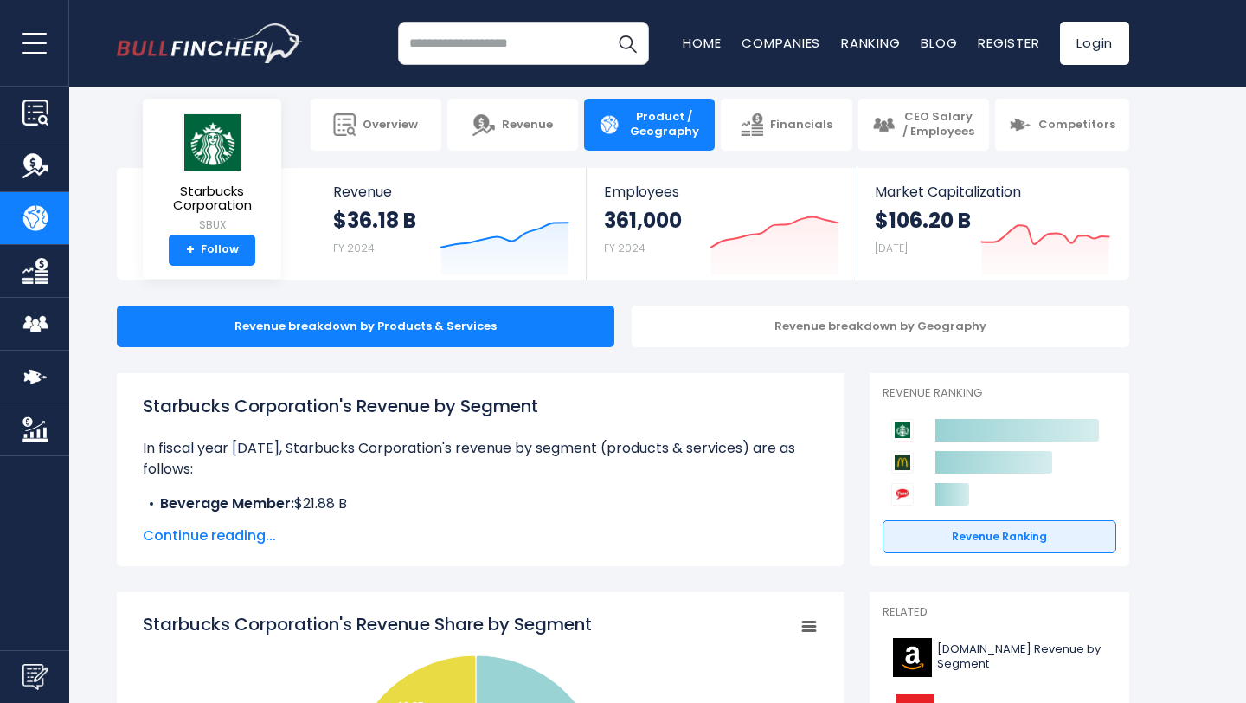
scroll to position [13, 0]
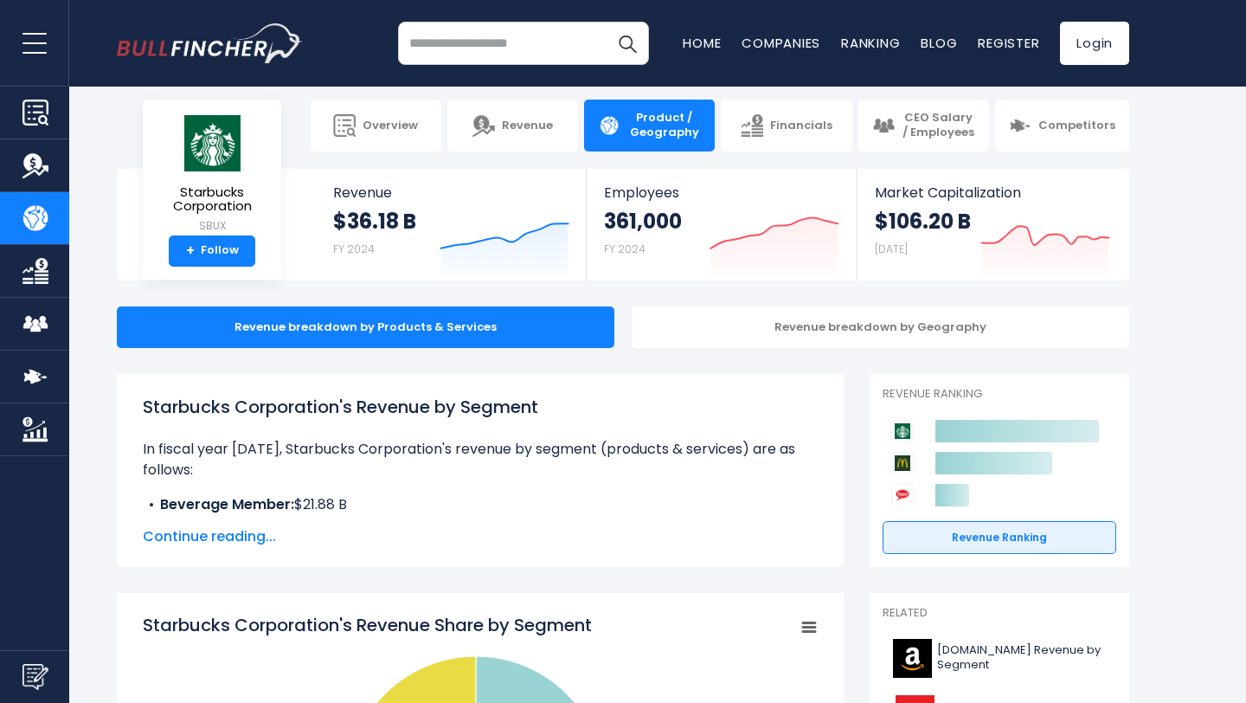
click at [206, 542] on span "Continue reading..." at bounding box center [480, 536] width 675 height 21
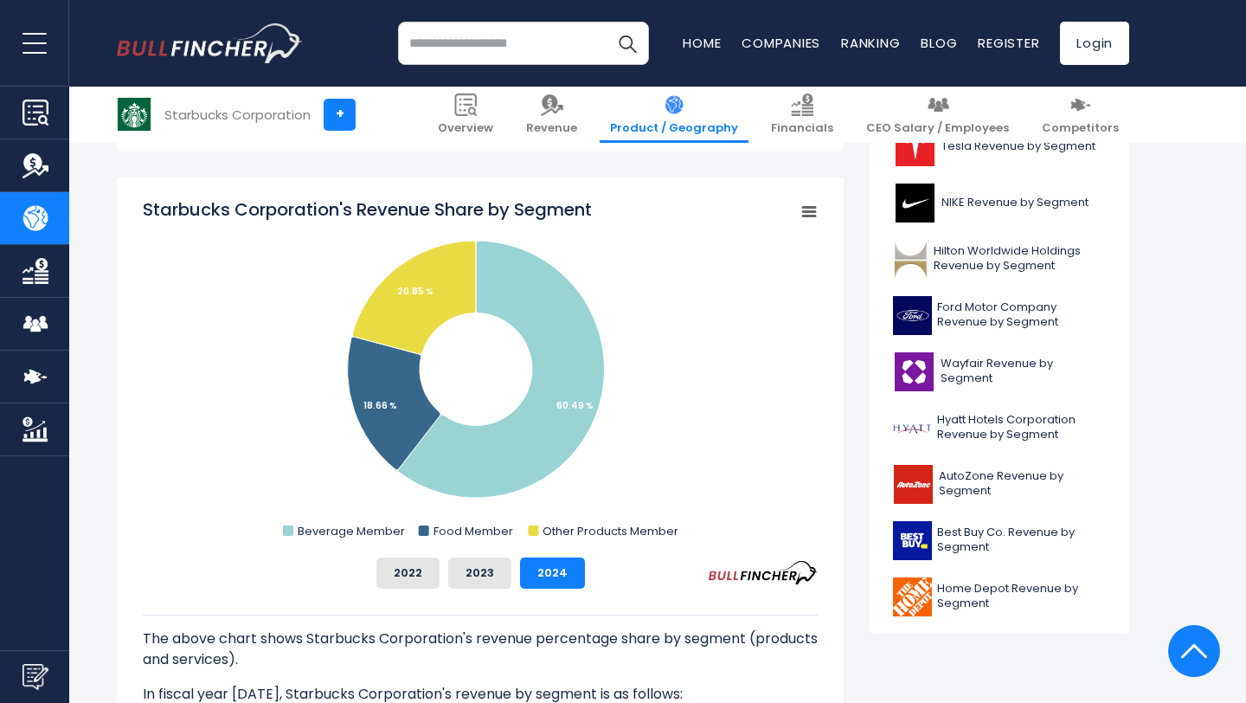
scroll to position [592, 0]
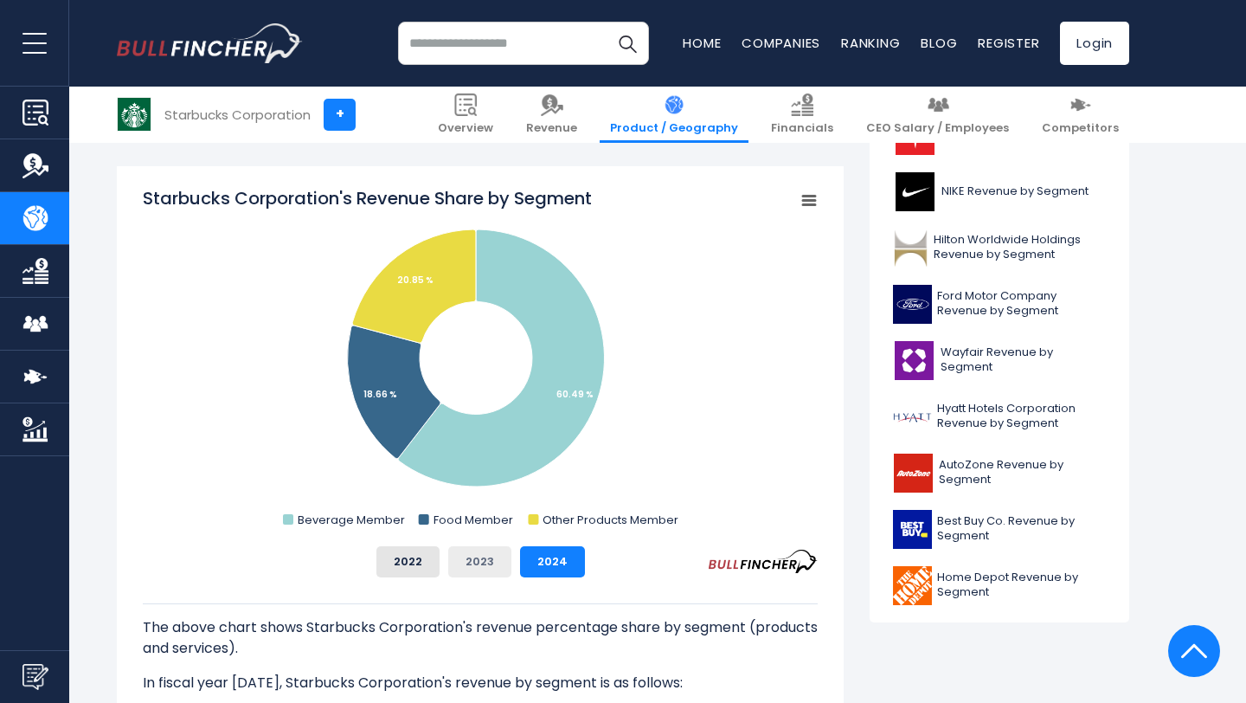
click at [473, 562] on button "2023" at bounding box center [479, 561] width 63 height 31
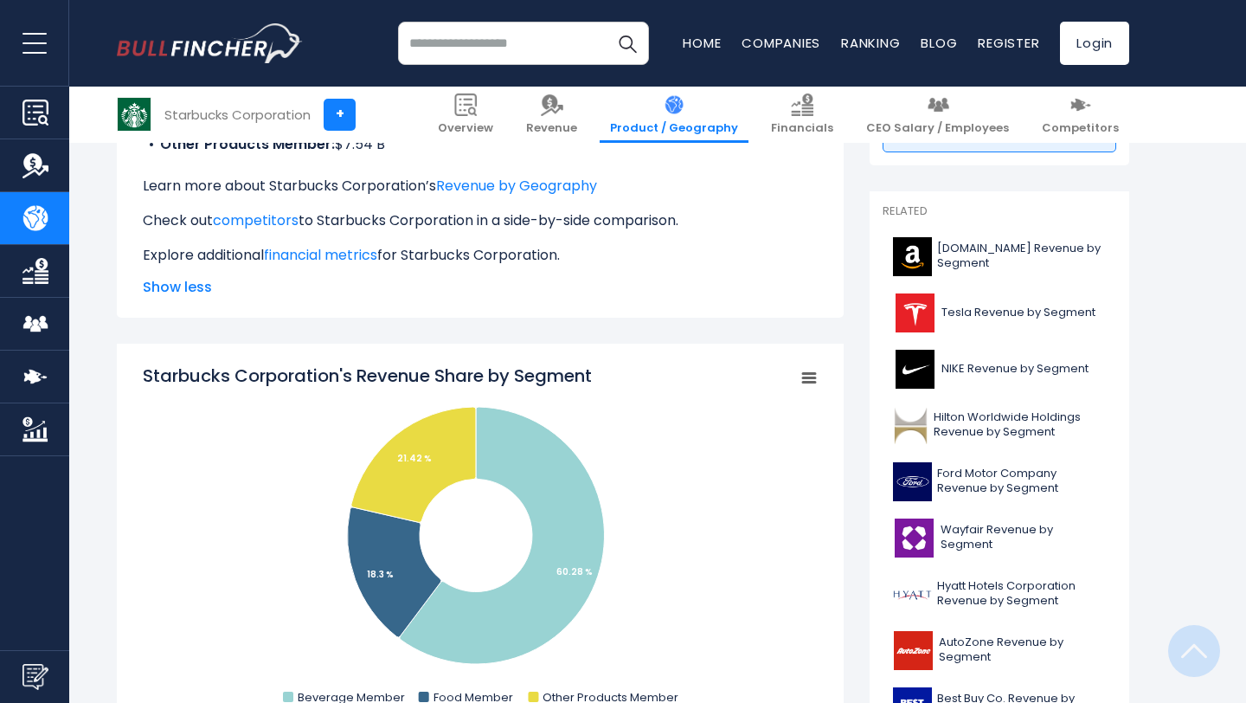
scroll to position [681, 0]
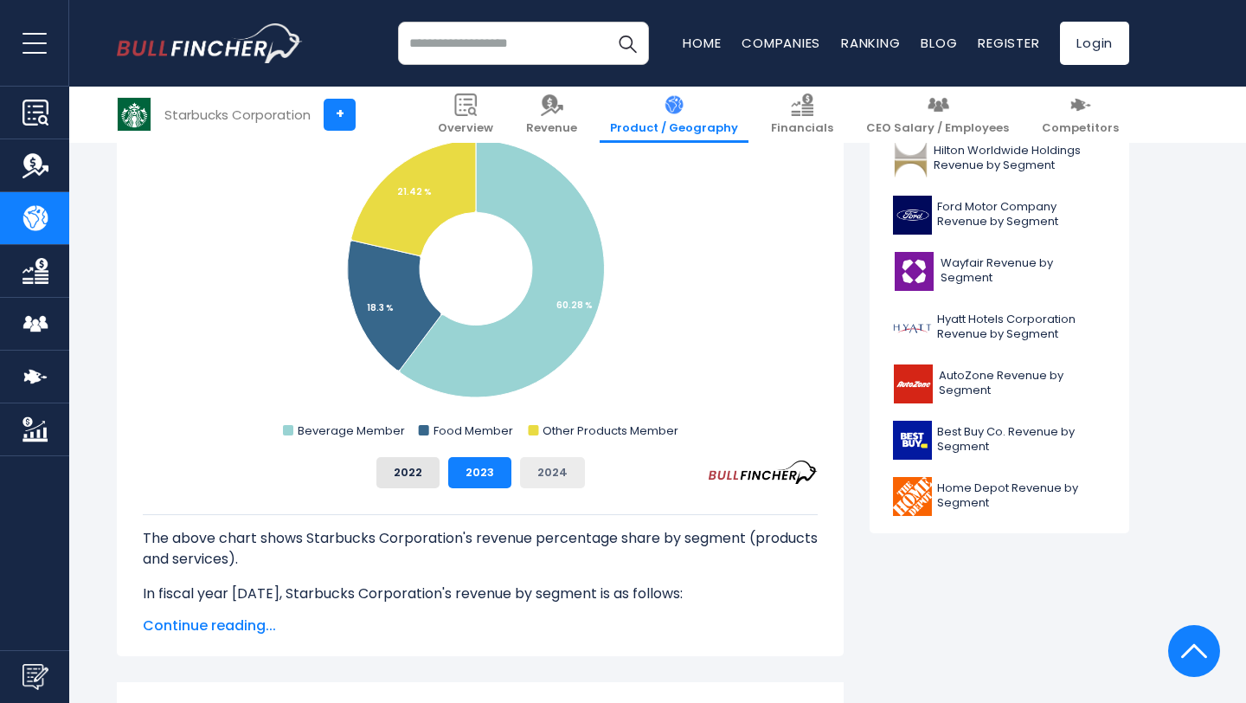
click at [566, 467] on button "2024" at bounding box center [552, 472] width 65 height 31
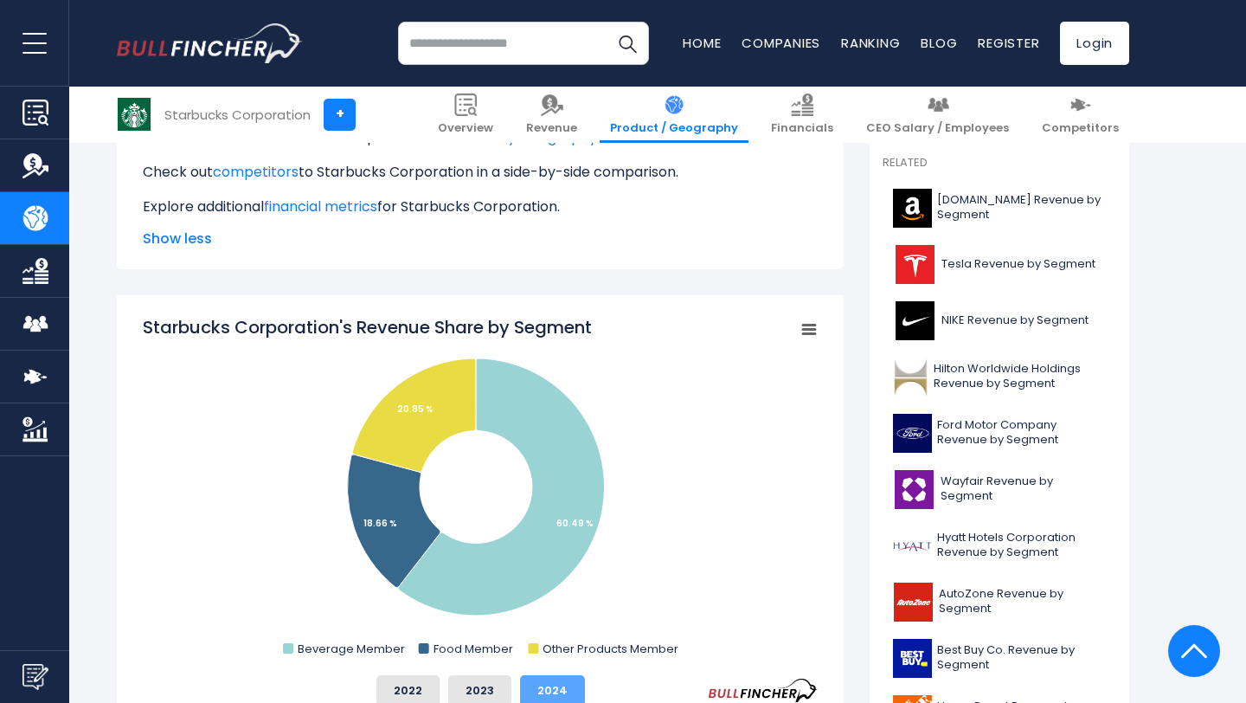
scroll to position [109, 0]
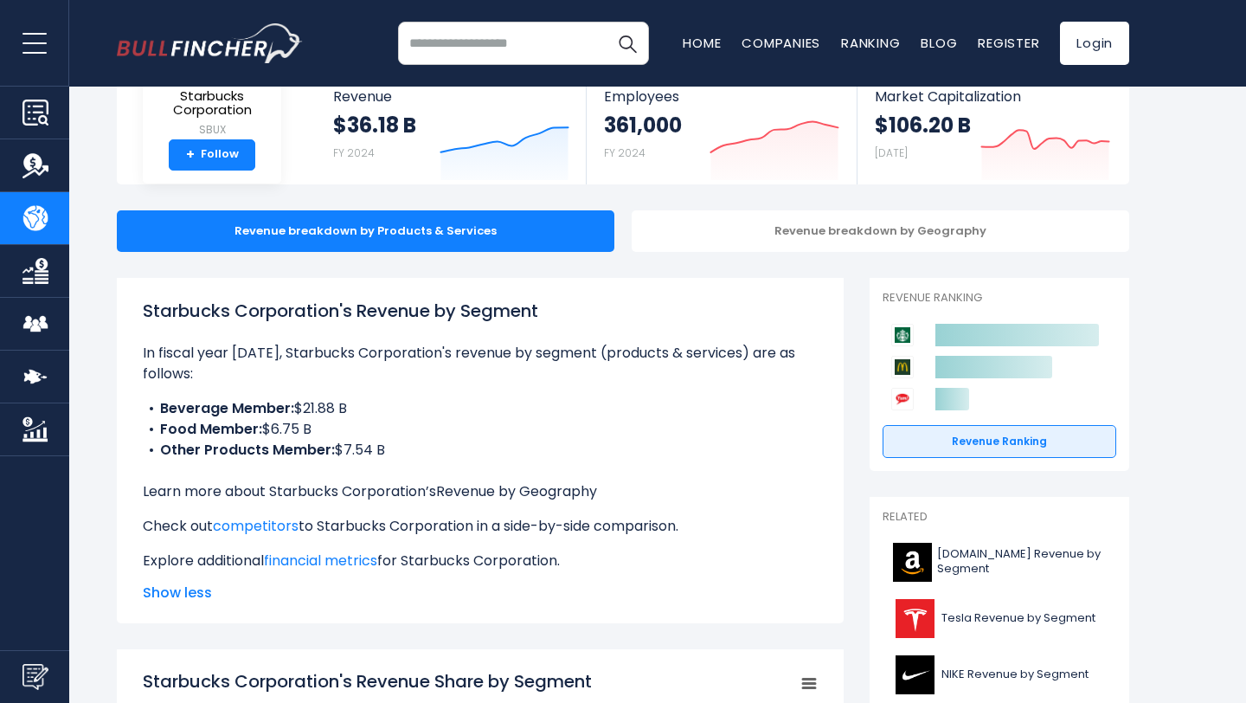
click at [562, 494] on link "Revenue by Geography" at bounding box center [516, 491] width 161 height 20
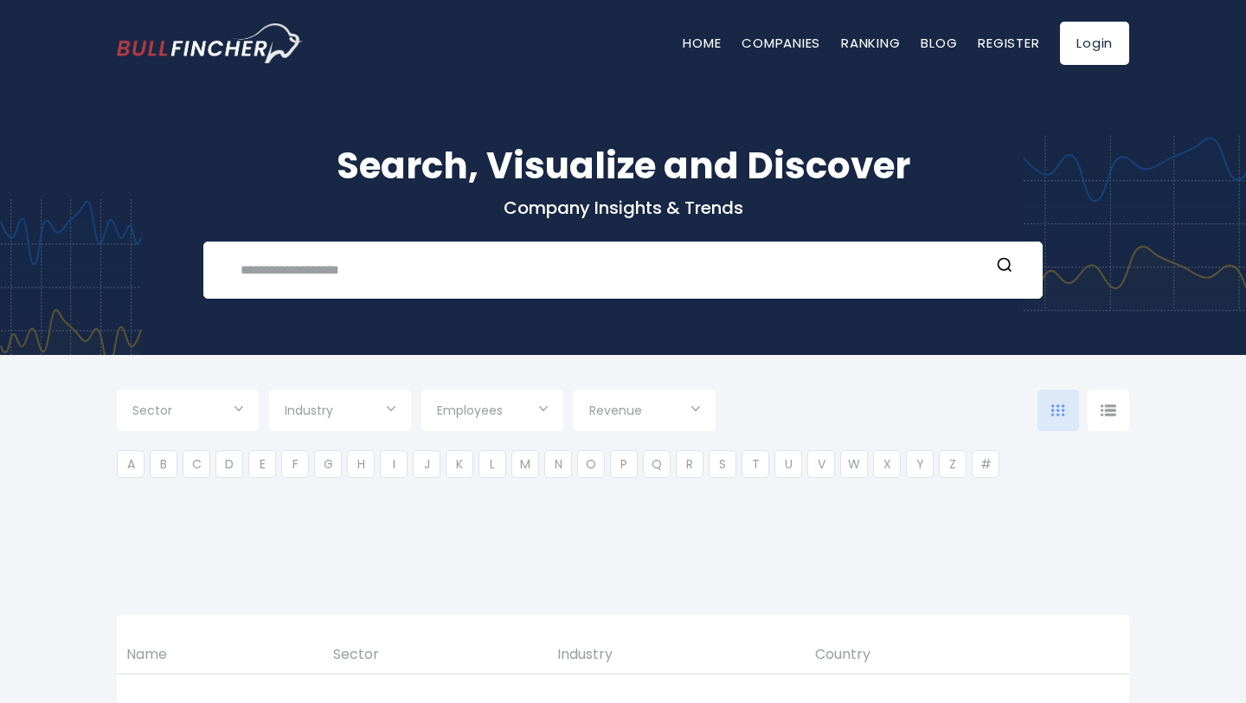
type input "***"
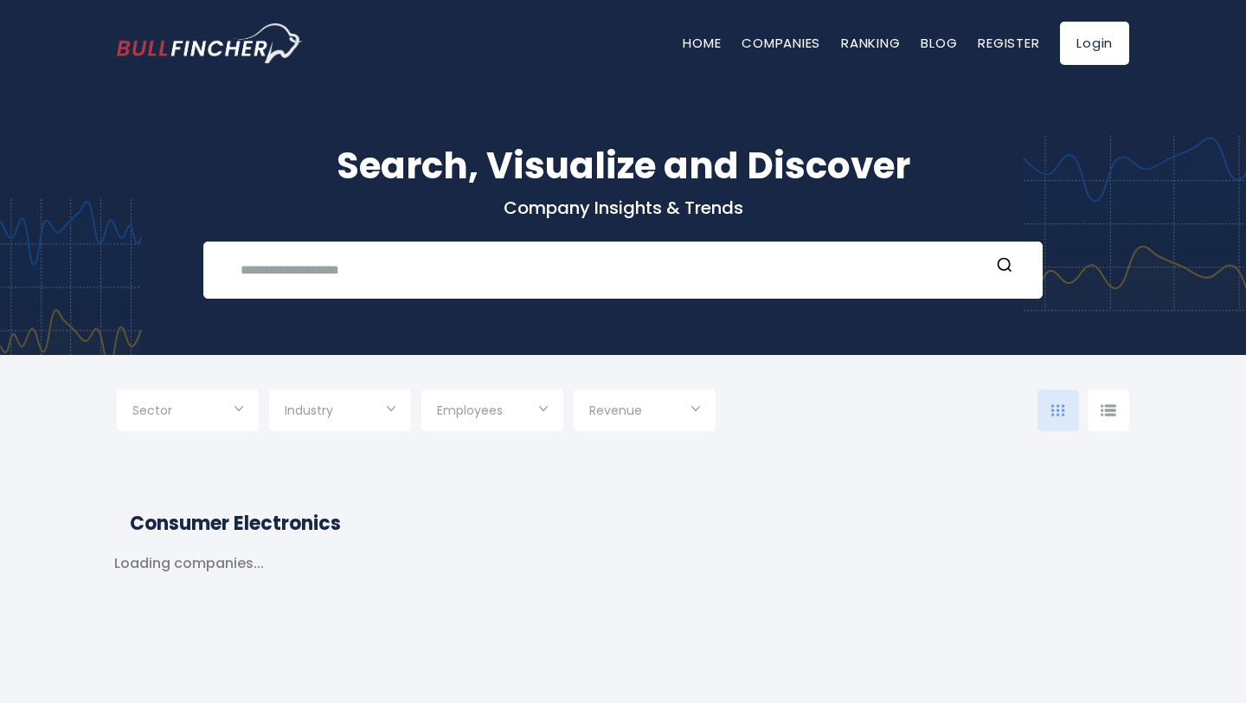
click at [380, 412] on input "Selection" at bounding box center [340, 411] width 111 height 31
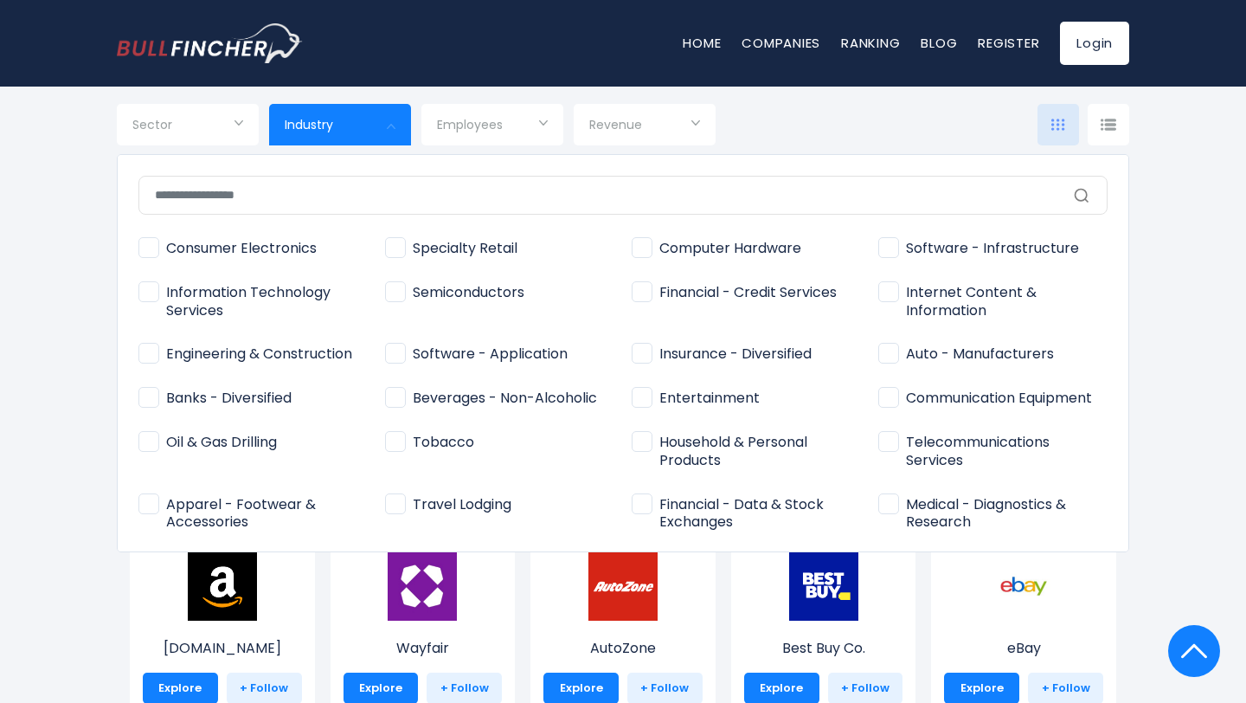
click at [386, 190] on input "text" at bounding box center [622, 195] width 969 height 39
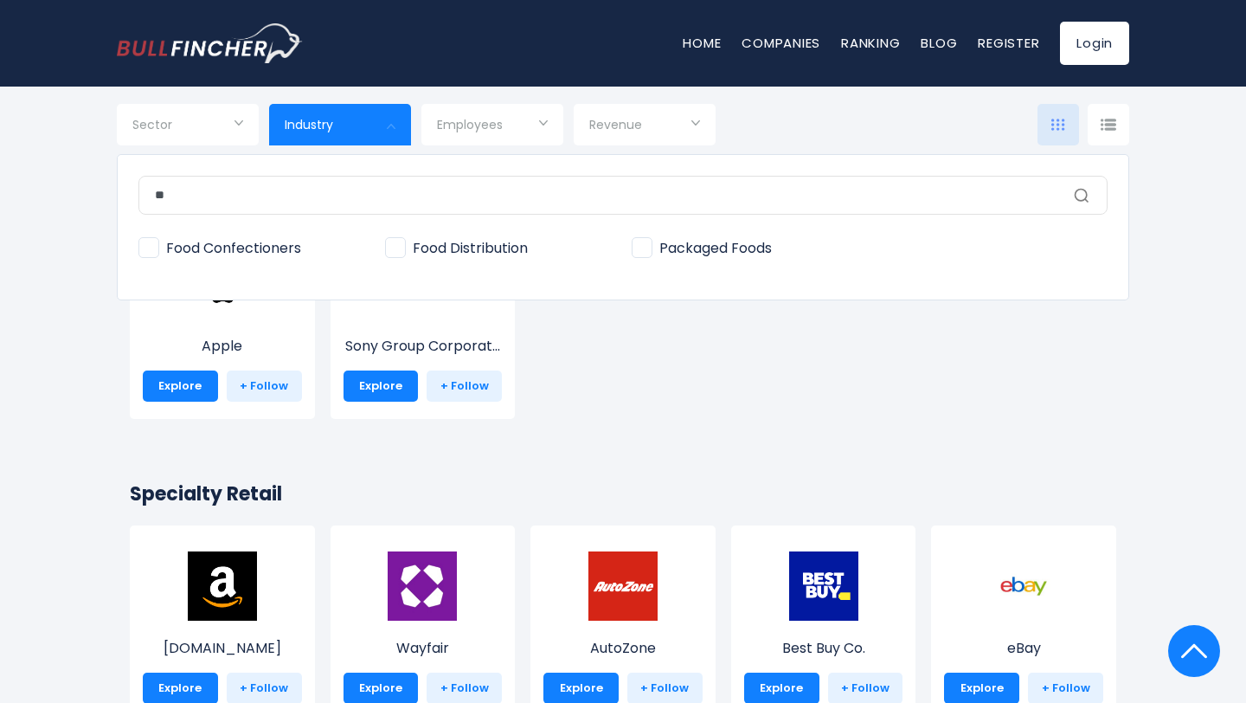
type input "*"
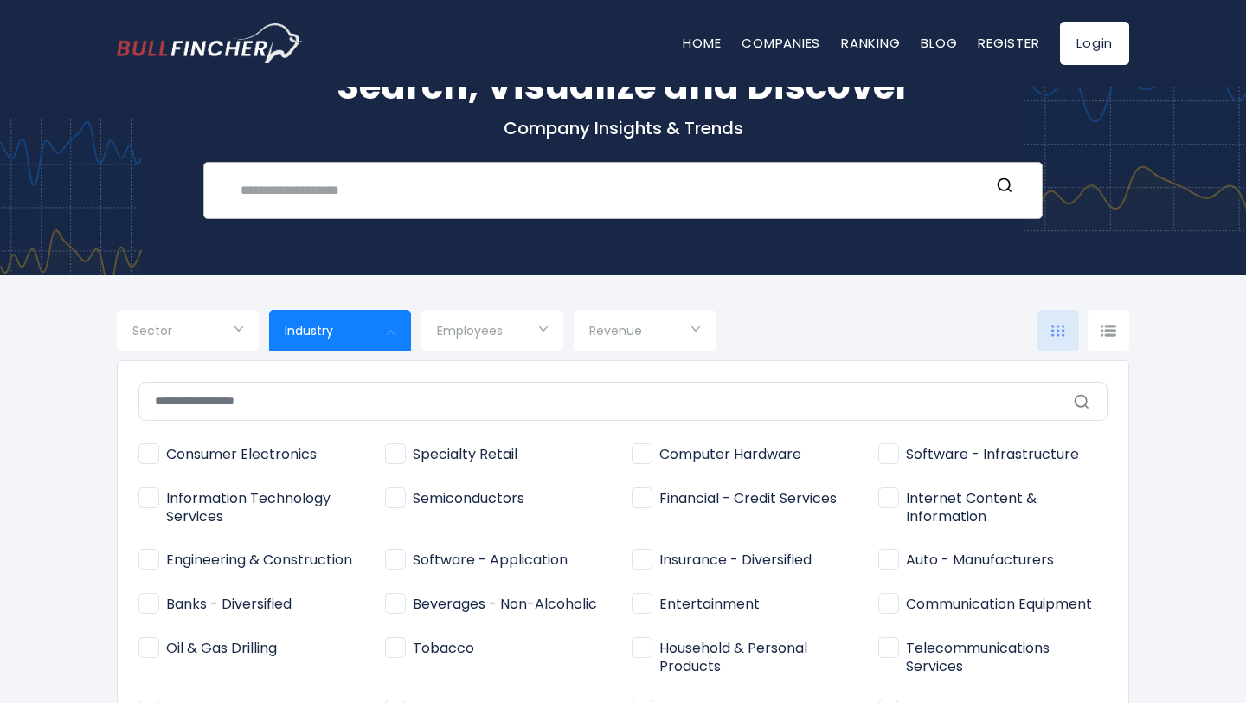
scroll to position [42, 0]
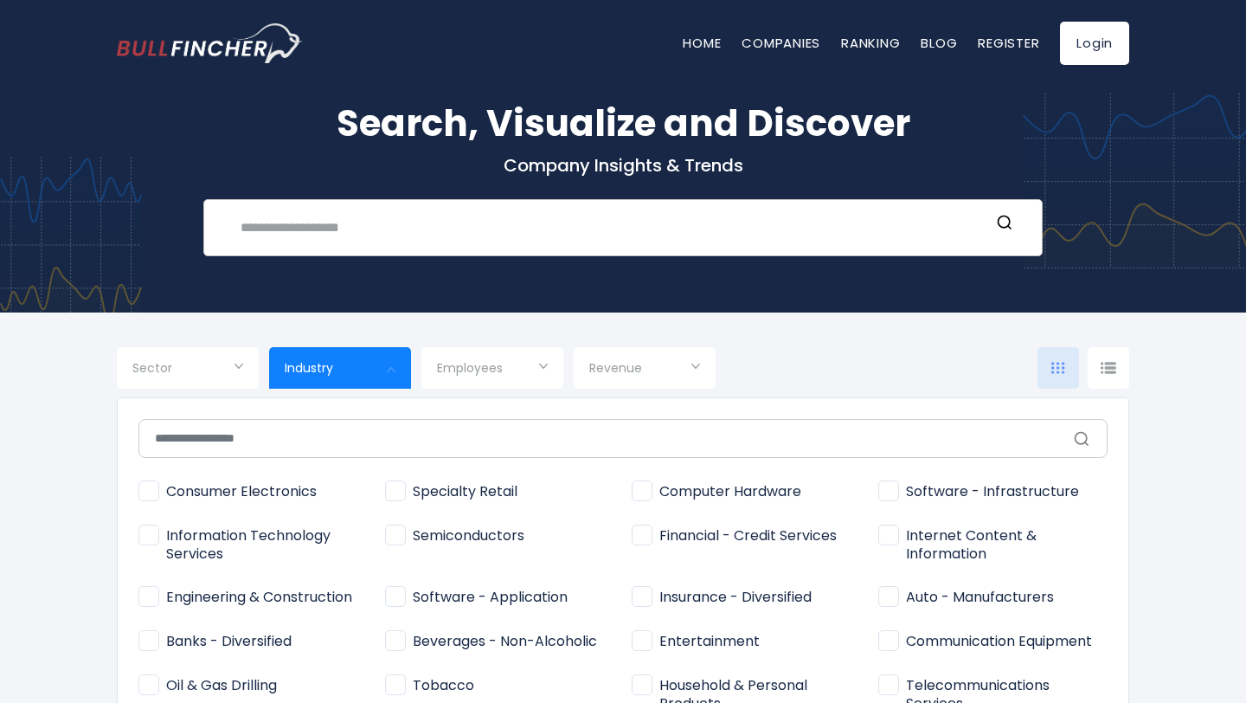
click at [765, 237] on input "text" at bounding box center [610, 227] width 760 height 32
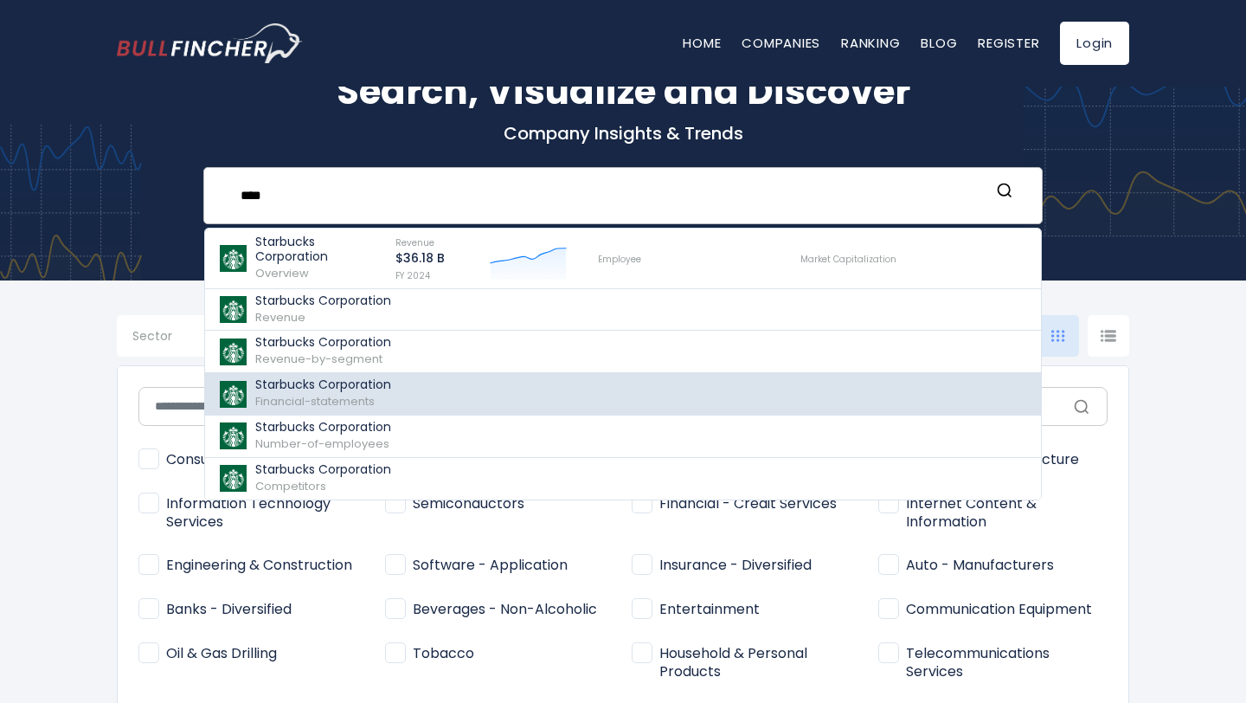
scroll to position [85, 0]
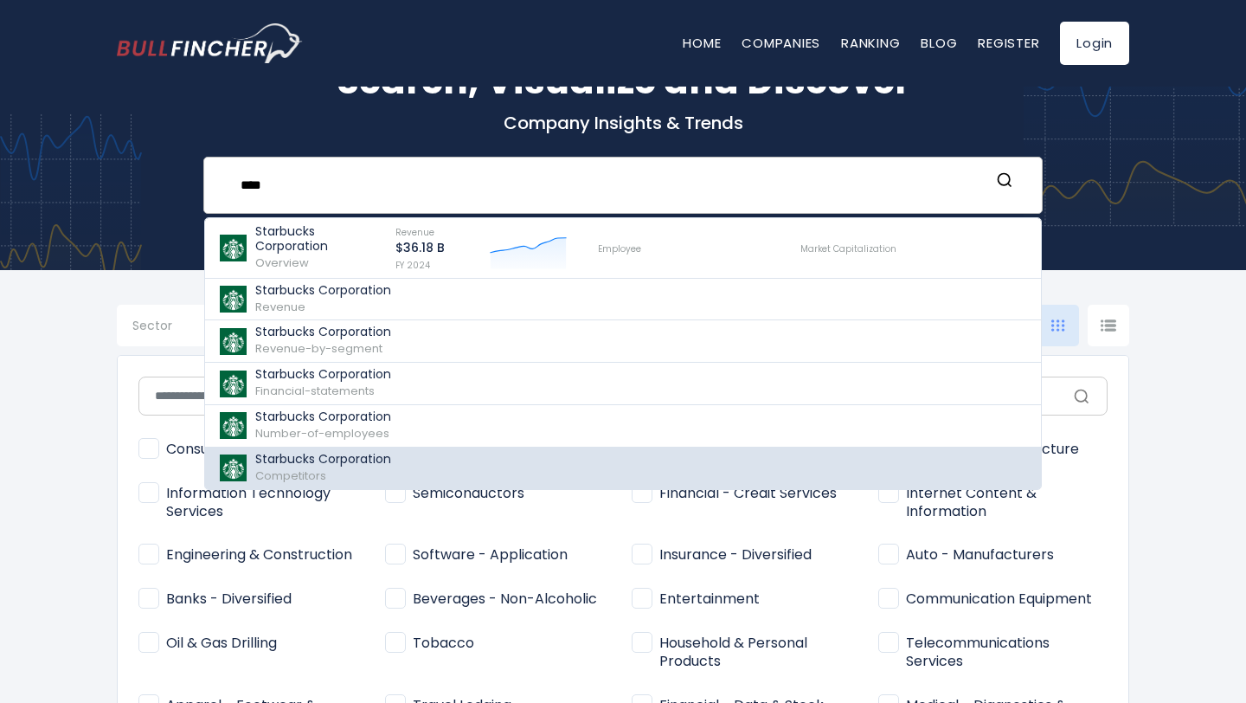
type input "****"
click at [292, 467] on div "Starbucks Corporation Competitors" at bounding box center [323, 468] width 136 height 33
click at [274, 469] on span "Competitors" at bounding box center [290, 475] width 71 height 16
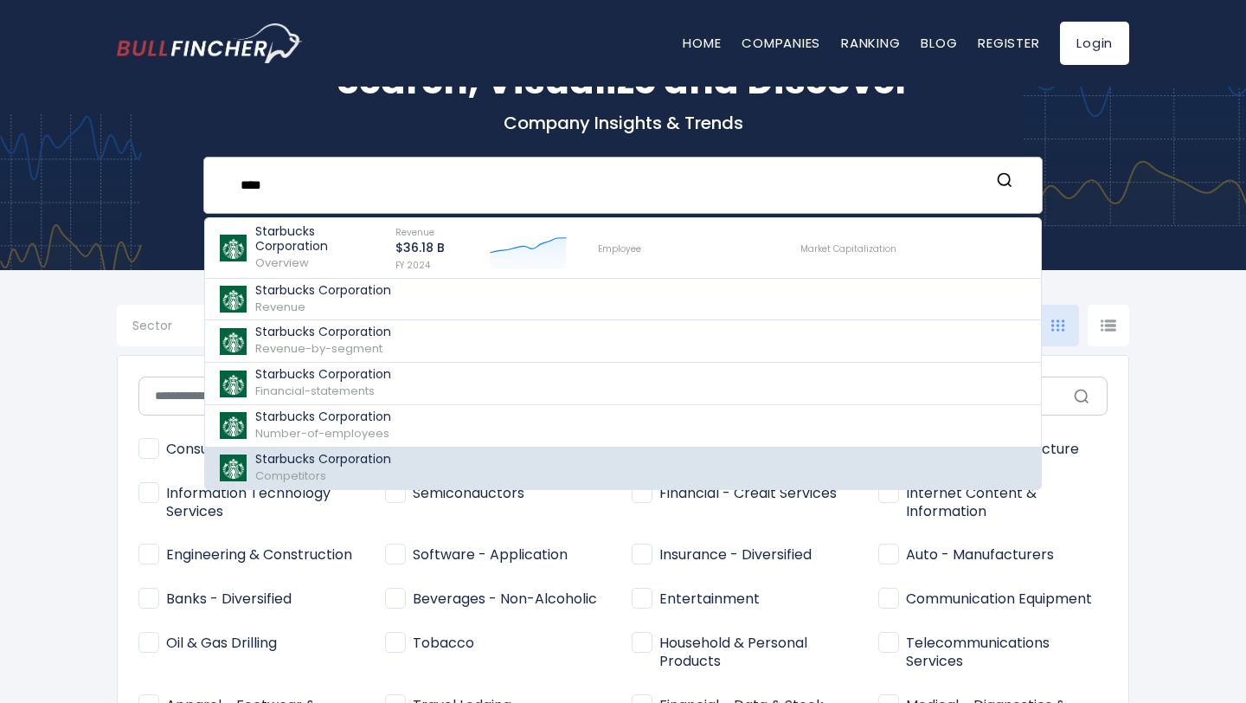
click at [274, 469] on span "Competitors" at bounding box center [290, 475] width 71 height 16
click at [222, 468] on img at bounding box center [233, 467] width 30 height 27
click at [337, 458] on p "Starbucks Corporation" at bounding box center [323, 459] width 136 height 15
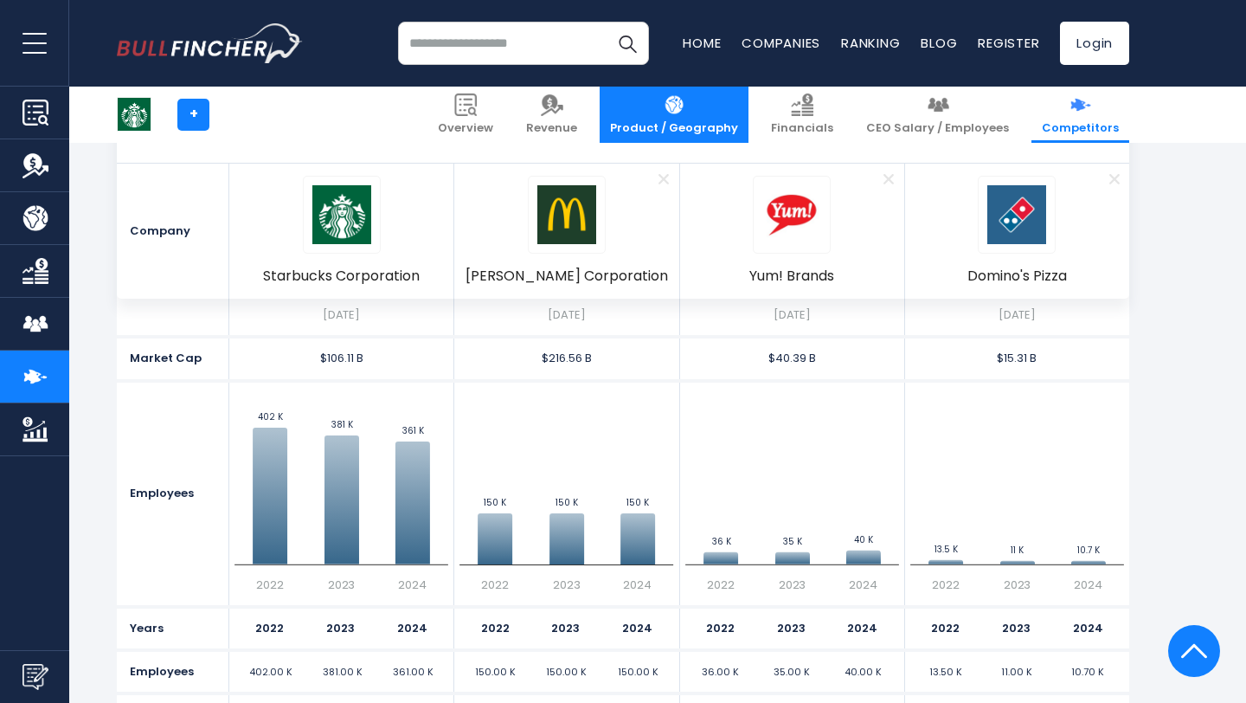
scroll to position [847, 0]
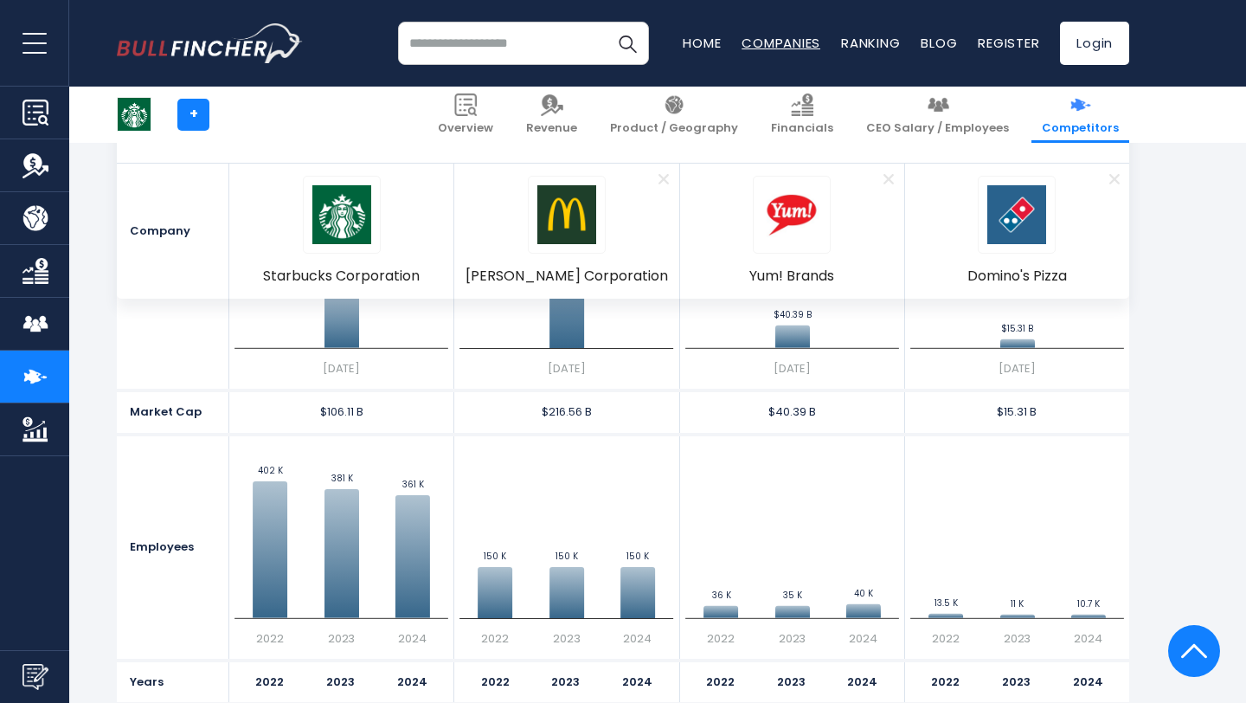
click at [761, 50] on link "Companies" at bounding box center [781, 43] width 79 height 18
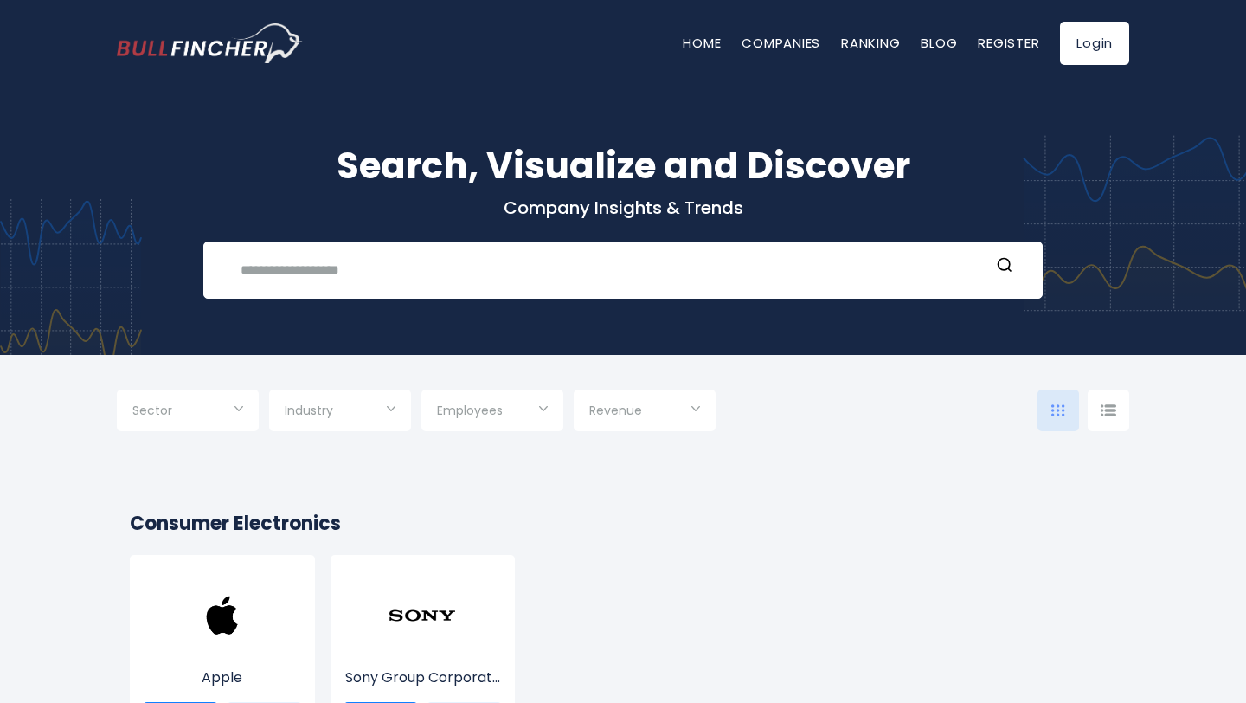
click at [368, 418] on input "Selection" at bounding box center [340, 411] width 111 height 31
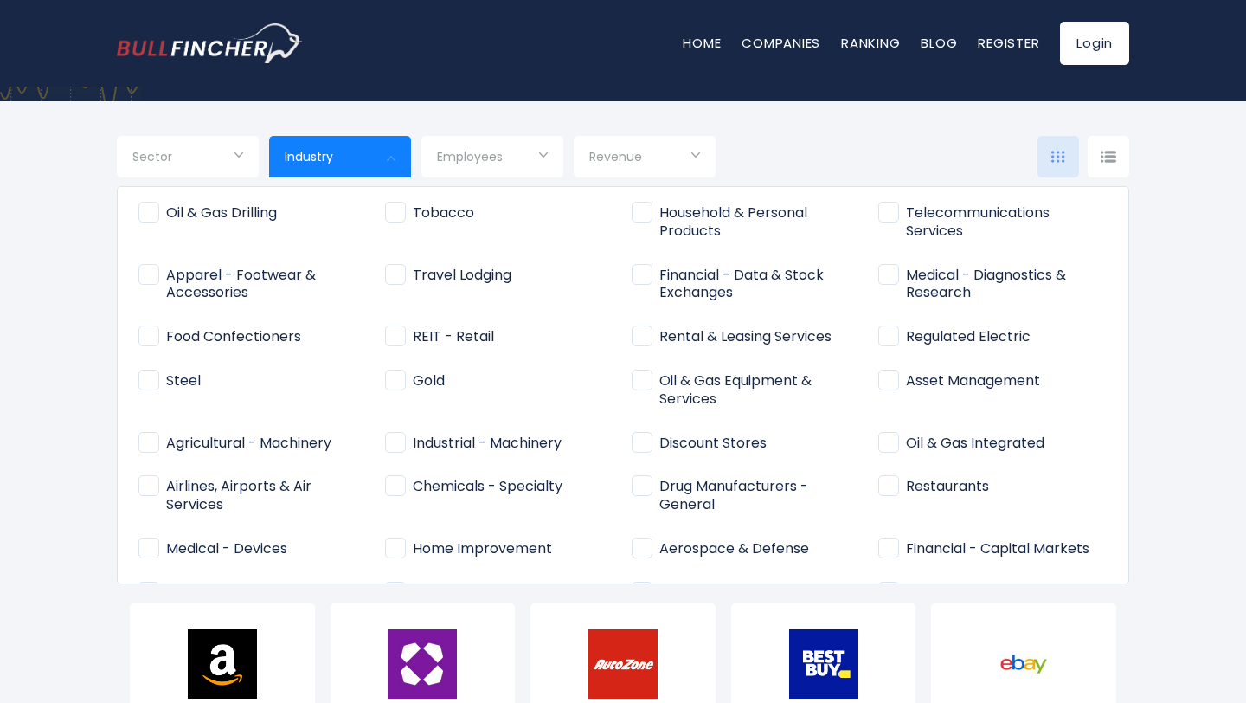
scroll to position [267, 0]
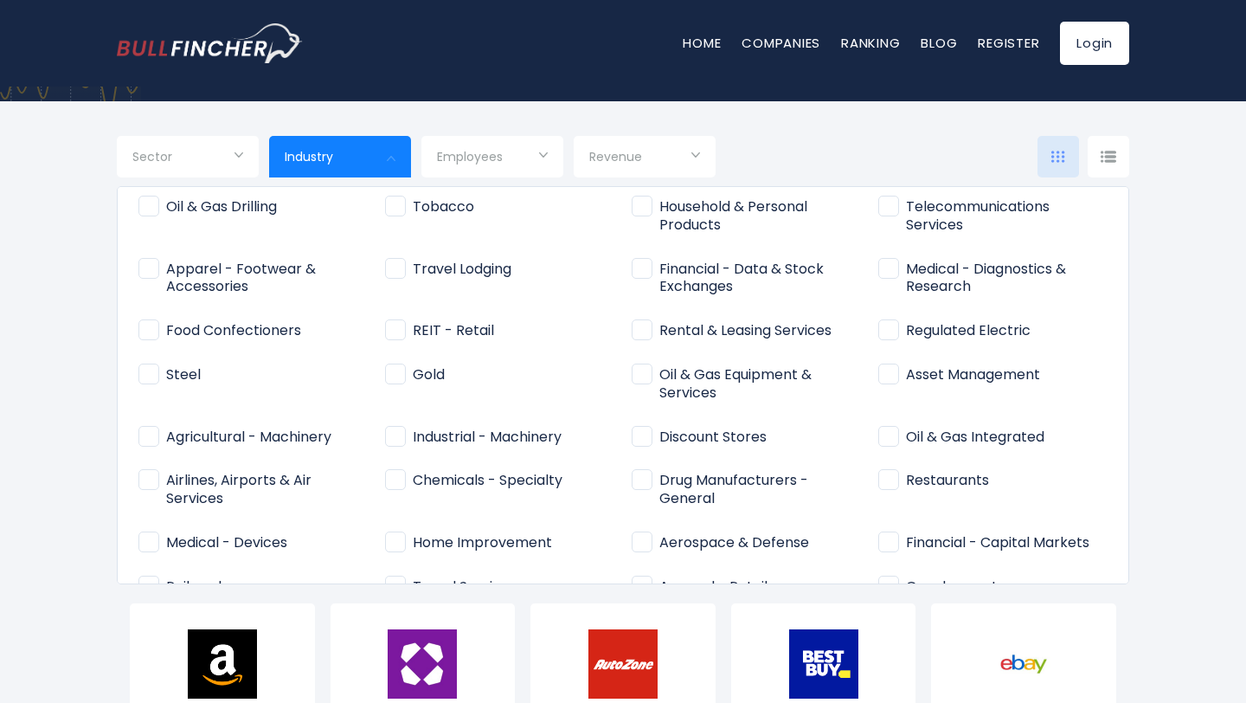
click at [894, 482] on span "Restaurants" at bounding box center [933, 481] width 111 height 18
type input "**********"
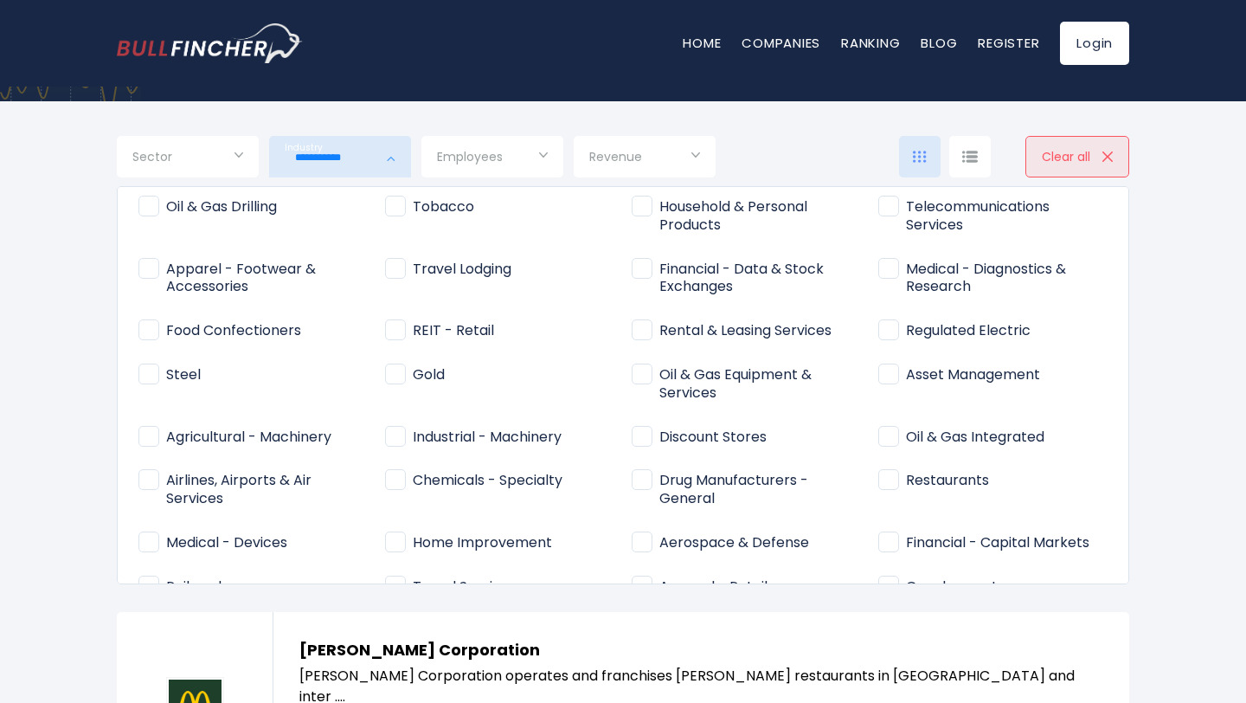
click at [1158, 258] on div at bounding box center [623, 351] width 1246 height 703
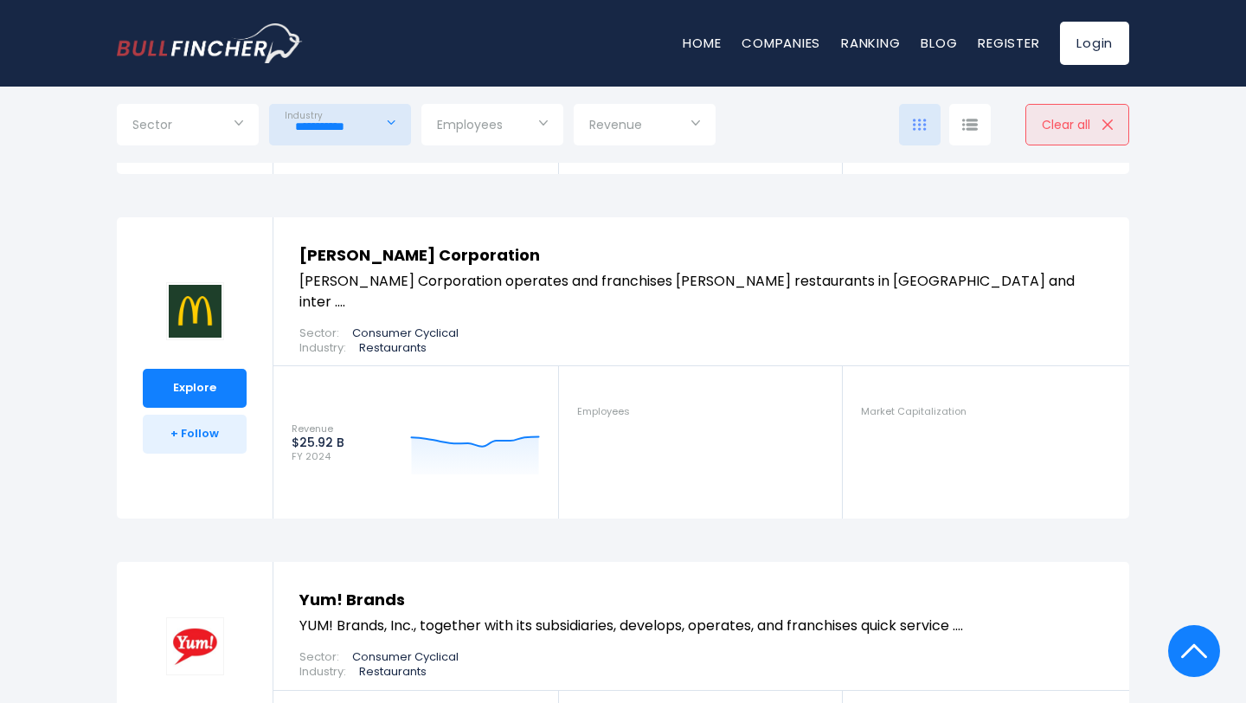
scroll to position [0, 0]
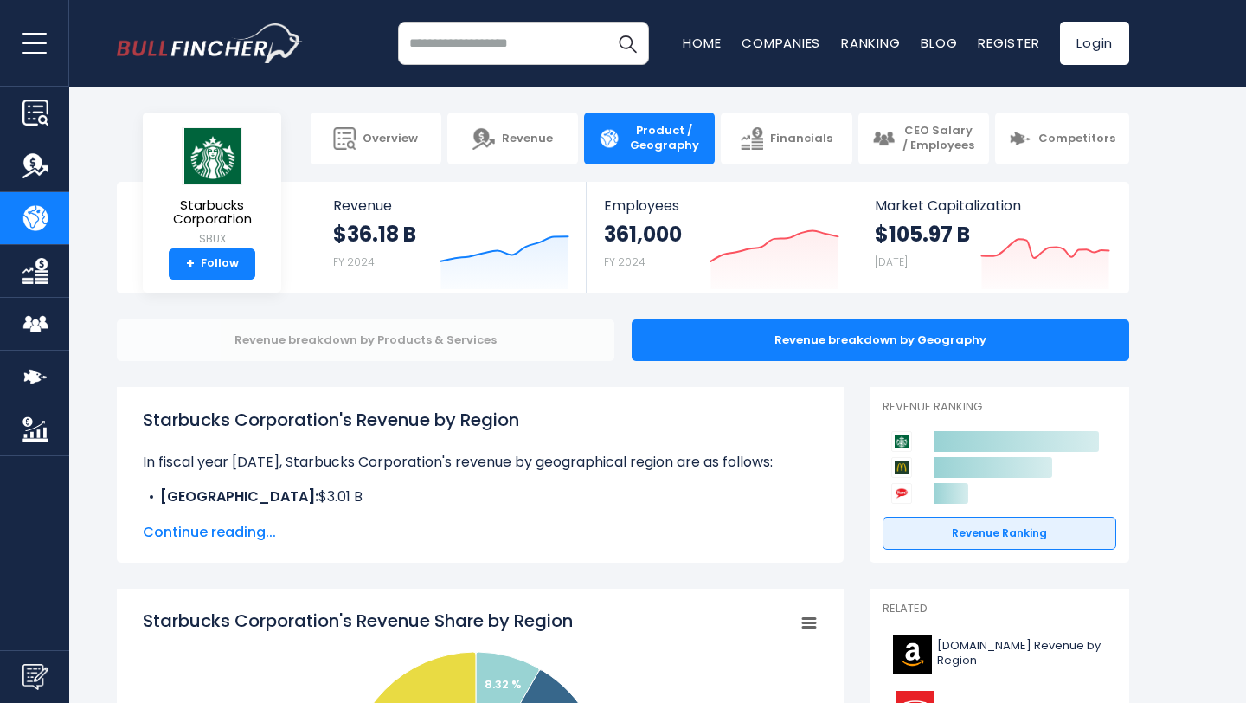
click at [453, 338] on div "Revenue breakdown by Products & Services" at bounding box center [366, 340] width 498 height 42
click at [414, 340] on div "Revenue breakdown by Products & Services" at bounding box center [366, 340] width 498 height 42
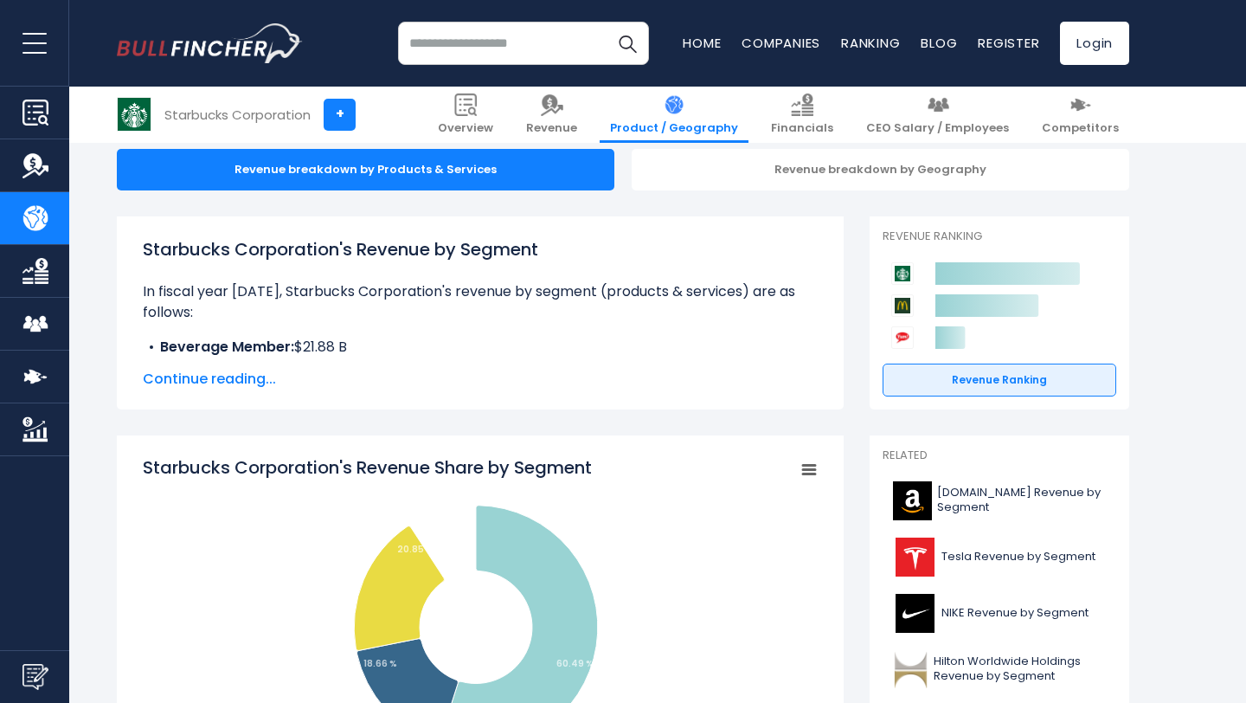
scroll to position [184, 0]
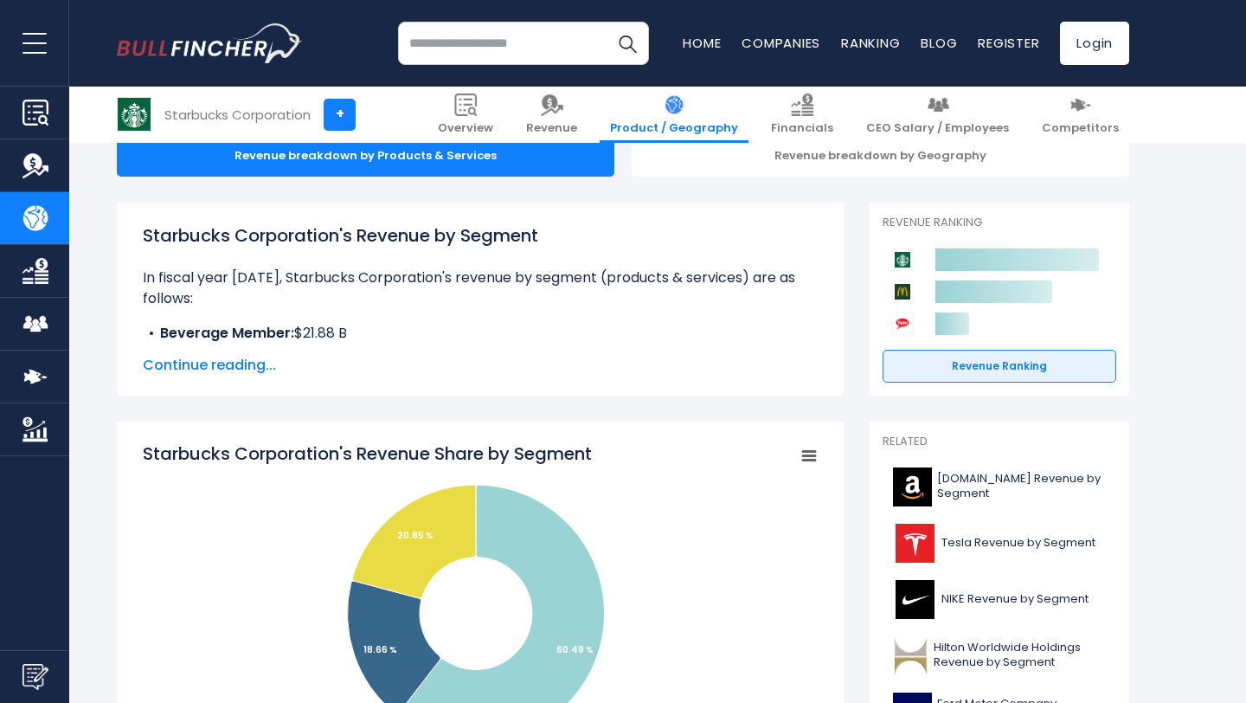
click at [228, 367] on span "Continue reading..." at bounding box center [480, 365] width 675 height 21
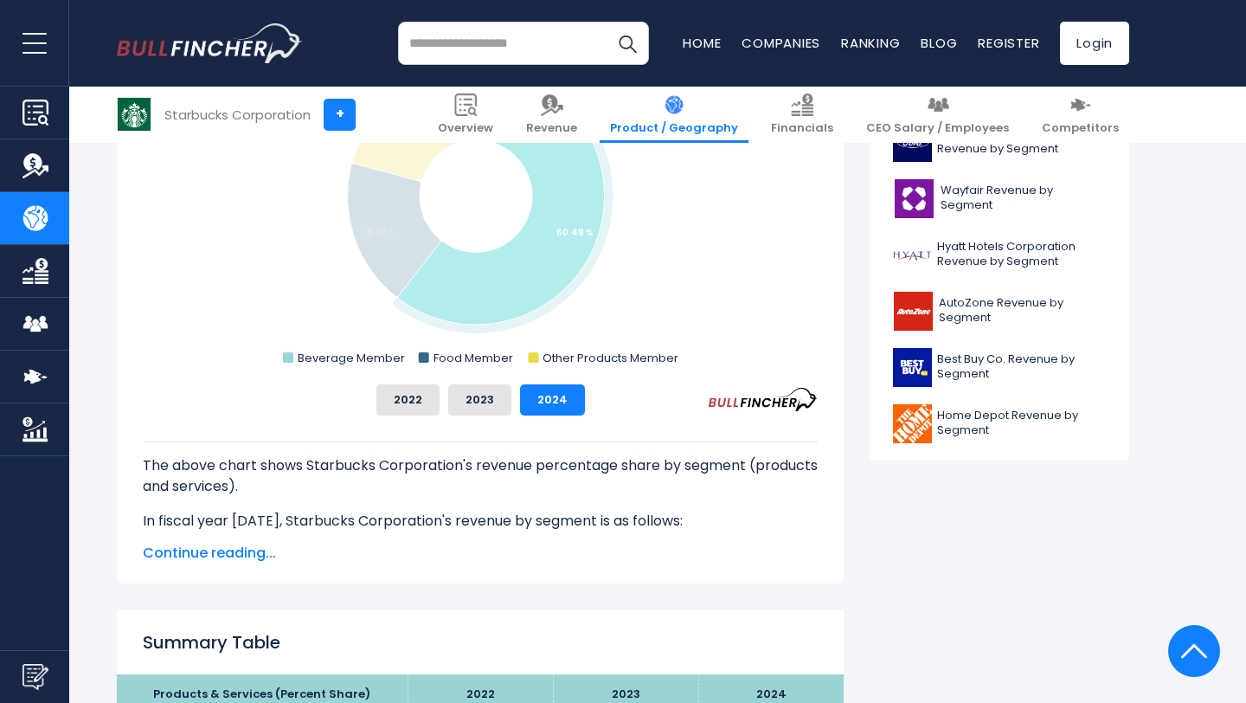
scroll to position [767, 0]
